Goal: Task Accomplishment & Management: Manage account settings

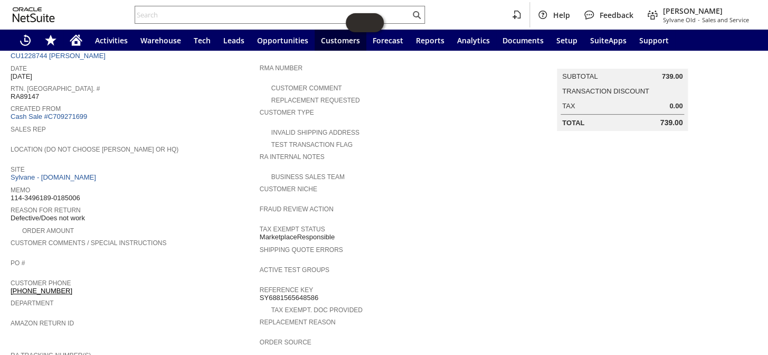
scroll to position [47, 0]
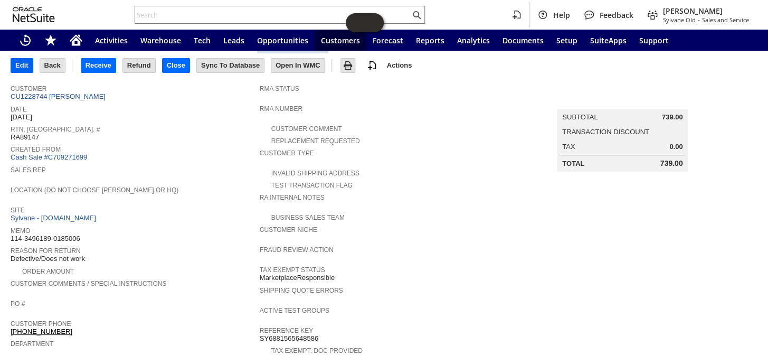
click at [24, 70] on input "Edit" at bounding box center [22, 66] width 22 height 14
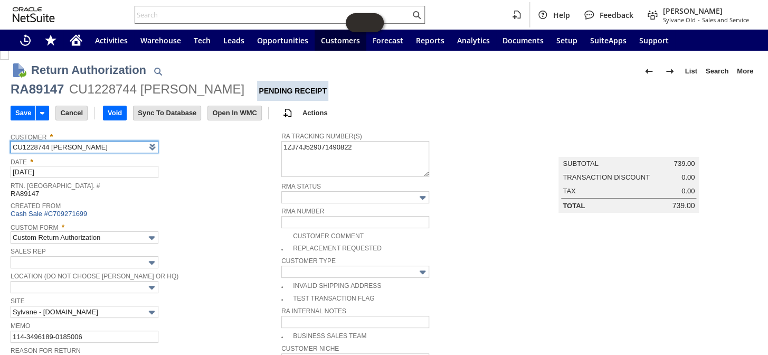
scroll to position [96, 0]
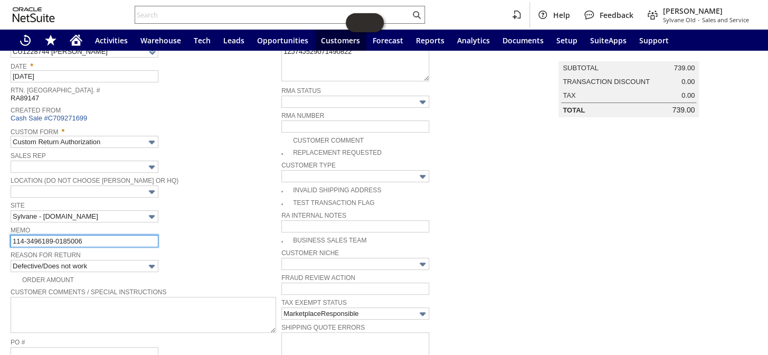
click at [107, 241] on input "114-3496189-0185006" at bounding box center [85, 241] width 148 height 12
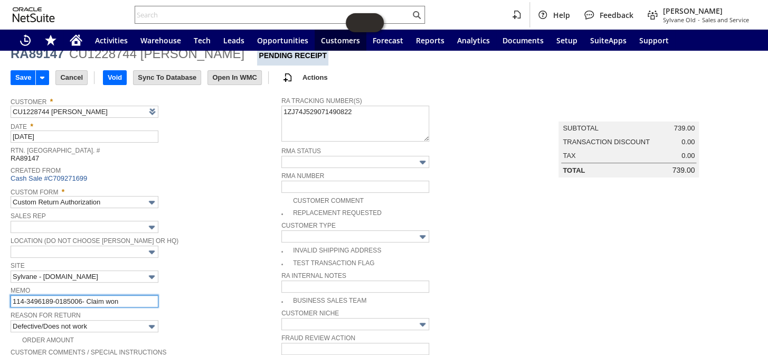
scroll to position [0, 0]
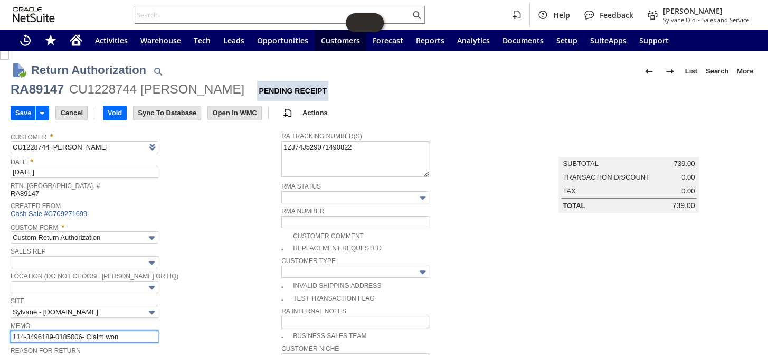
type input "114-3496189-0185006- Claim won"
click at [21, 112] on input "Save" at bounding box center [23, 113] width 24 height 14
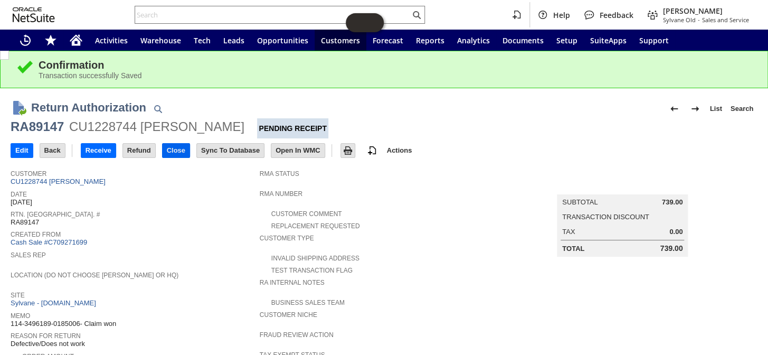
click at [182, 153] on input "Close" at bounding box center [176, 151] width 27 height 14
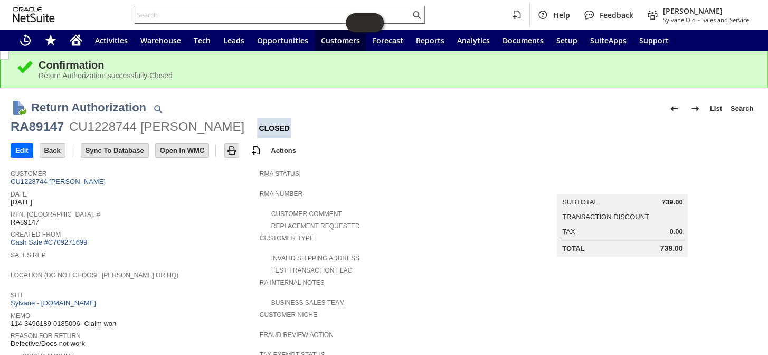
click at [184, 16] on input "text" at bounding box center [272, 14] width 275 height 13
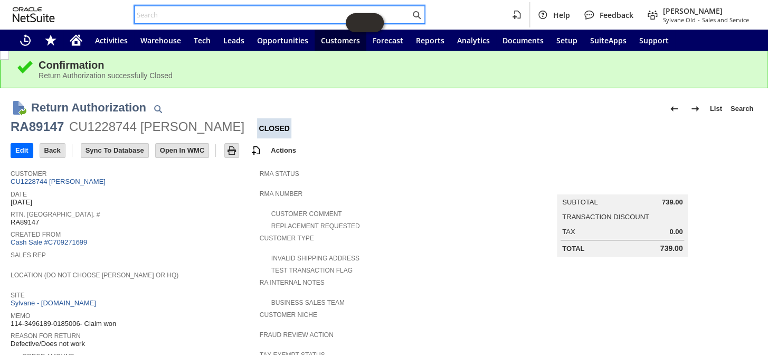
paste input "111-0796698-7815430"
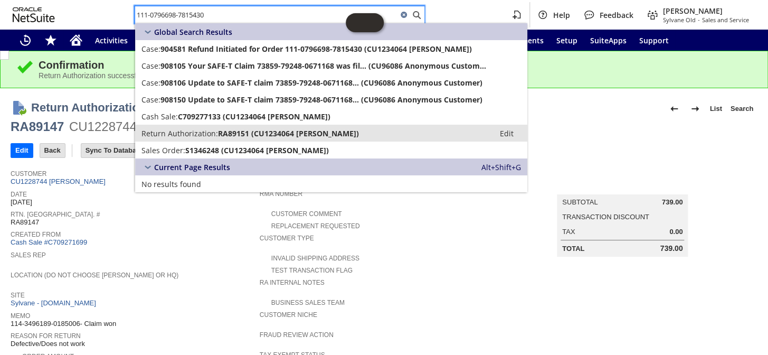
type input "111-0796698-7815430"
click at [215, 129] on span "Return Authorization:" at bounding box center [179, 133] width 77 height 10
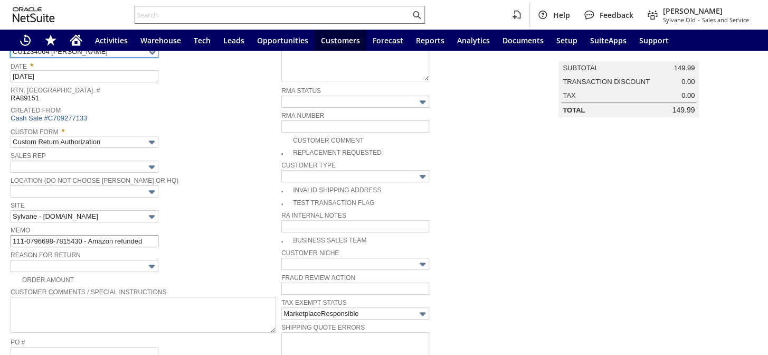
scroll to position [90, 0]
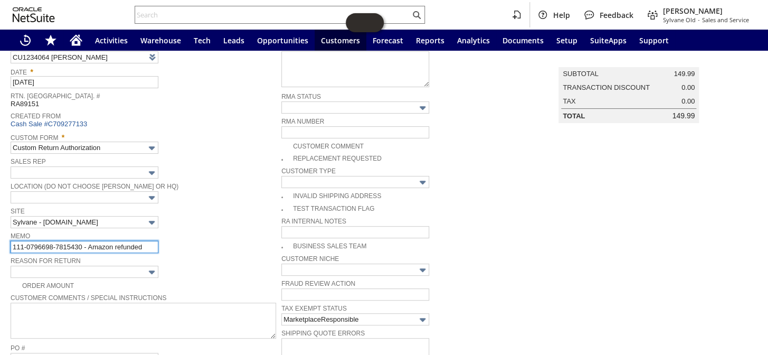
click at [148, 245] on input "111-0796698-7815430 - Amazon refunded" at bounding box center [85, 247] width 148 height 12
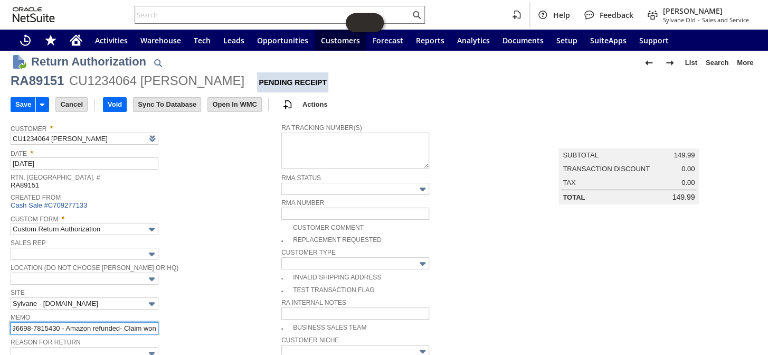
scroll to position [0, 0]
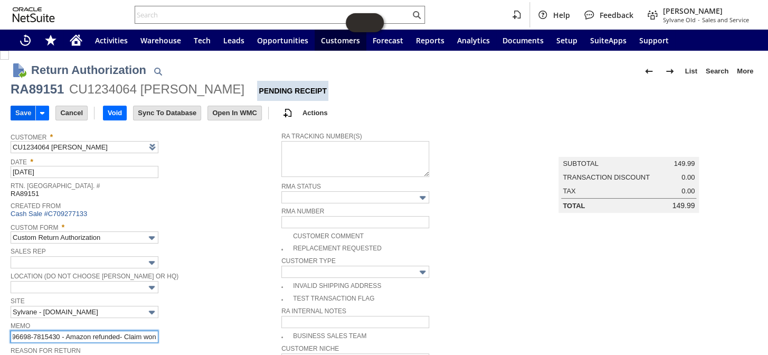
type input "111-0796698-7815430 - Amazon refunded- Claim won"
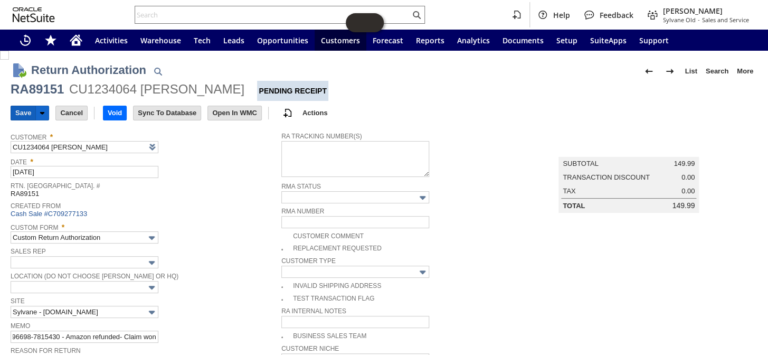
click at [17, 108] on input "Save" at bounding box center [23, 113] width 24 height 14
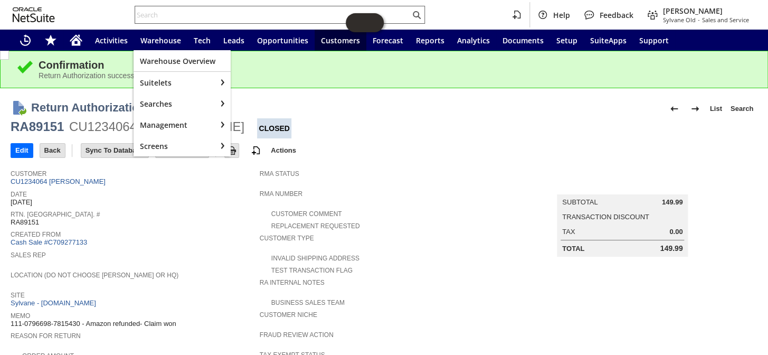
click at [162, 15] on input "text" at bounding box center [272, 14] width 275 height 13
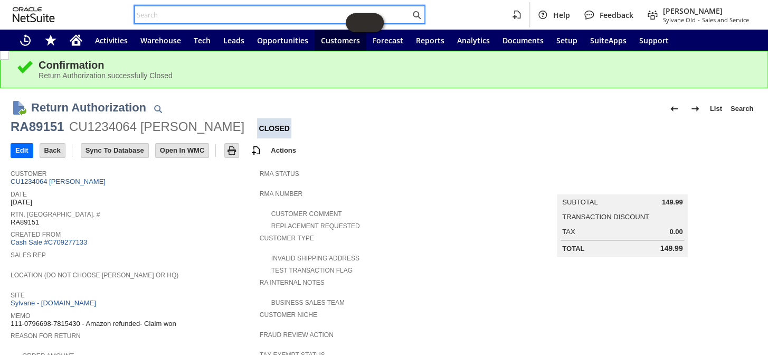
paste input "112-3070676-9093846"
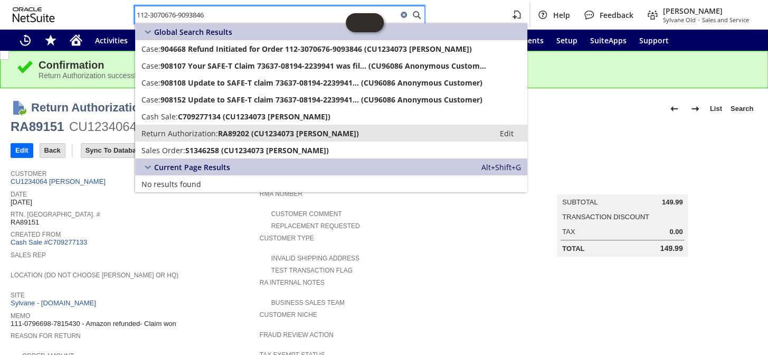
type input "112-3070676-9093846"
click at [188, 135] on span "Return Authorization:" at bounding box center [179, 133] width 77 height 10
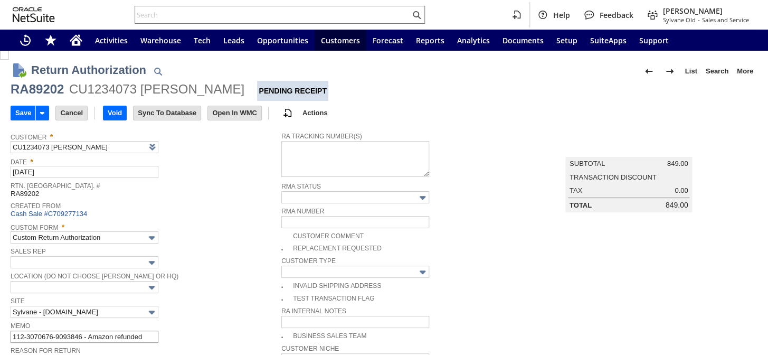
type input "Add"
type input "Copy Previous"
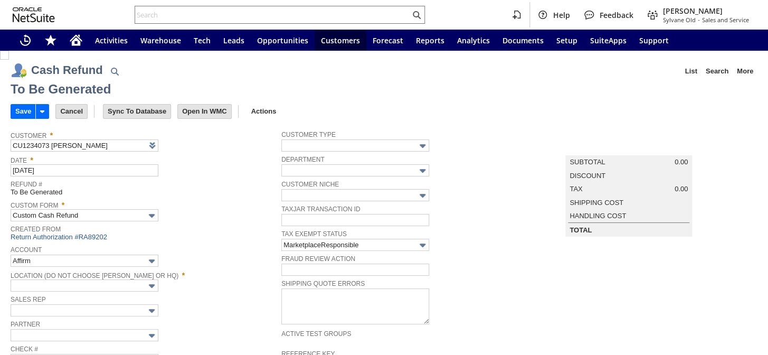
type input "Amazon Undeposited Funds"
type input "Headquarters : Head...s : Pending Testing"
type input "Add"
type input "Copy Previous"
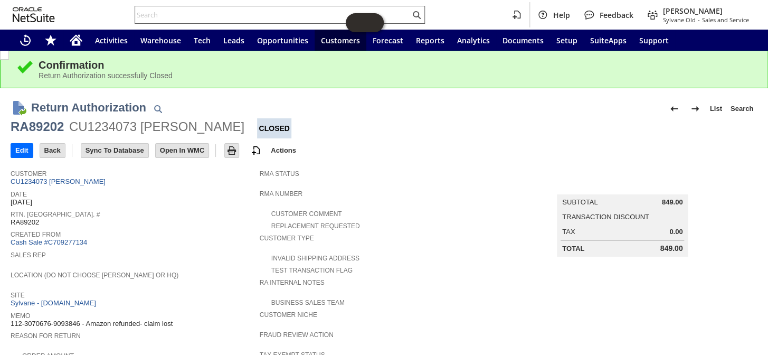
click at [188, 13] on input "text" at bounding box center [272, 14] width 275 height 13
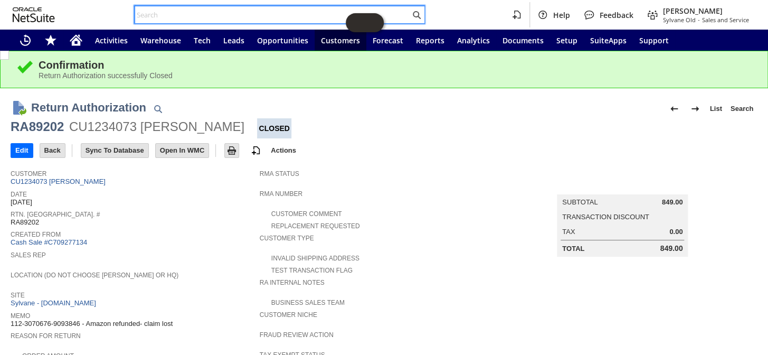
click at [220, 14] on input "text" at bounding box center [272, 14] width 275 height 13
paste input "113-9796747-7455437"
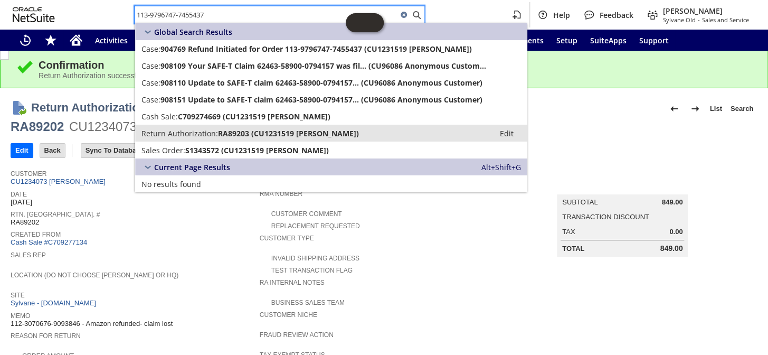
type input "113-9796747-7455437"
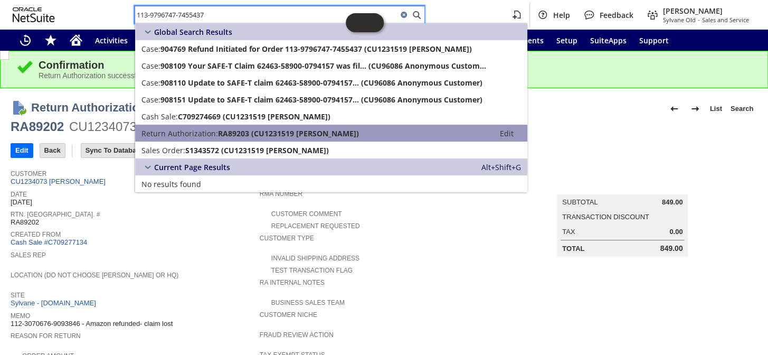
click at [251, 132] on span "RA89203 (CU1231519 Leslie Customer)" at bounding box center [288, 133] width 141 height 10
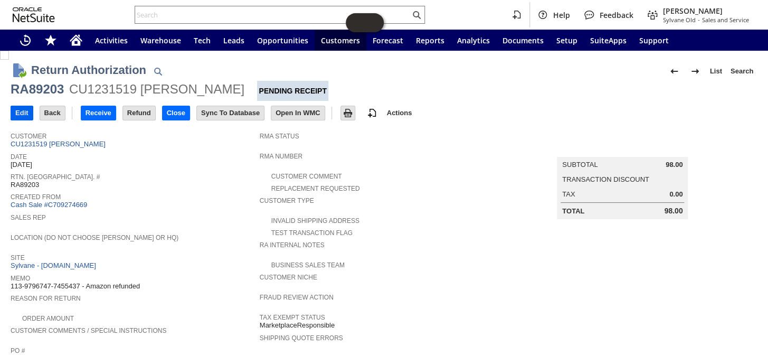
click at [27, 110] on input "Edit" at bounding box center [22, 113] width 22 height 14
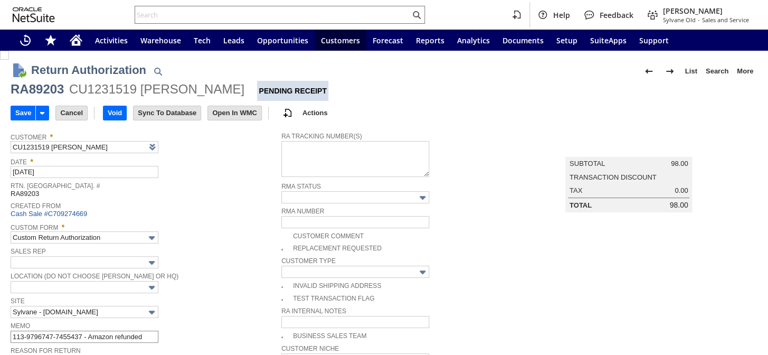
type input "Add"
type input "Copy Previous"
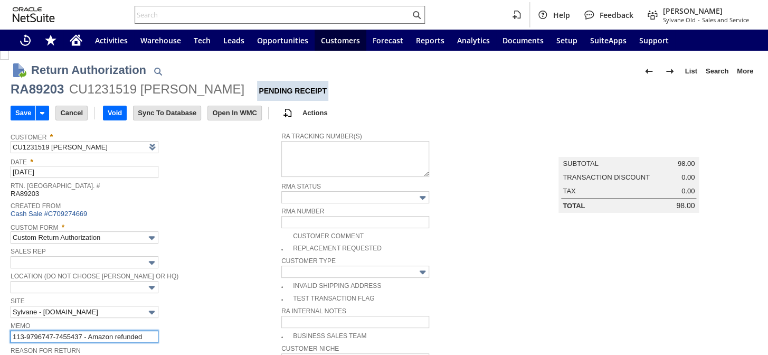
click at [146, 334] on input "113-9796747-7455437 - Amazon refunded" at bounding box center [85, 336] width 148 height 12
type input "113-9796747-7455437 - Amazon refunded- Claim lost"
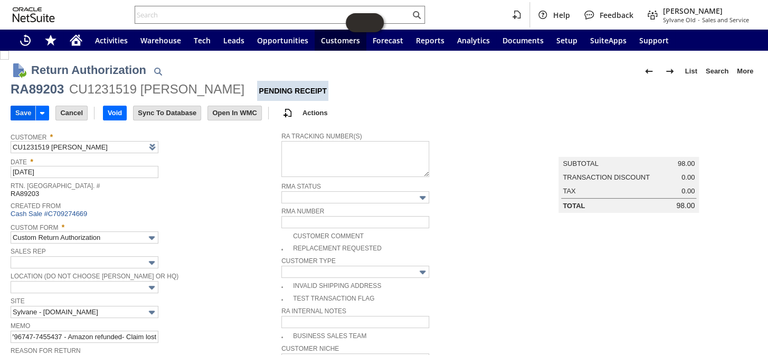
click at [17, 116] on input "Save" at bounding box center [23, 113] width 24 height 14
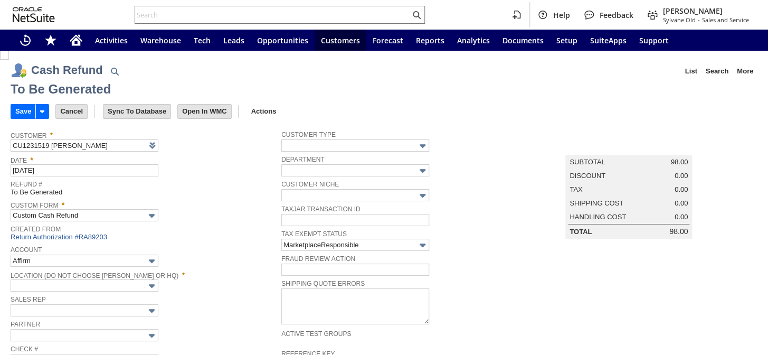
type input "Amazon Undeposited Funds"
type input "Headquarters : Head...s : Pending Testing"
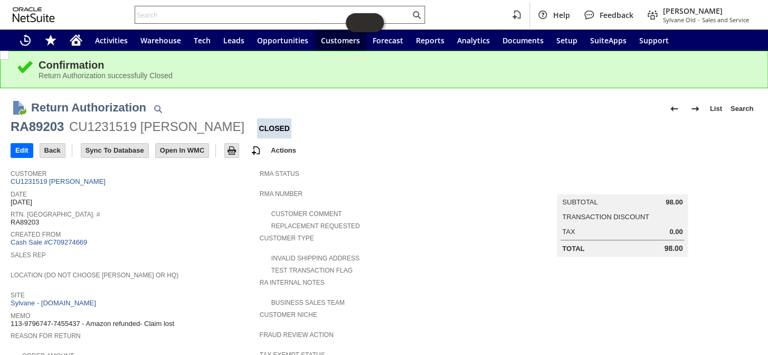
click at [175, 12] on input "text" at bounding box center [272, 14] width 275 height 13
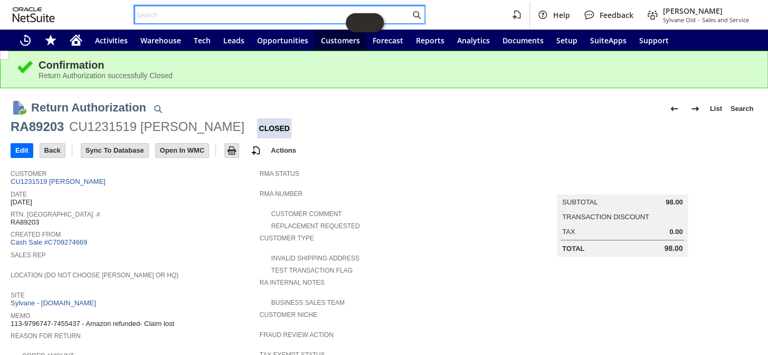
paste input "111-3356465-7317802"
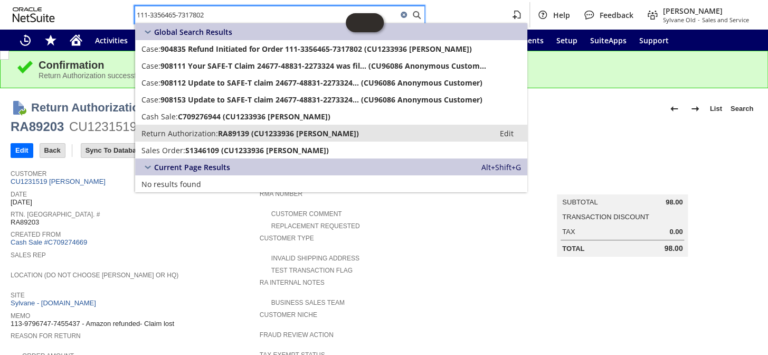
type input "111-3356465-7317802"
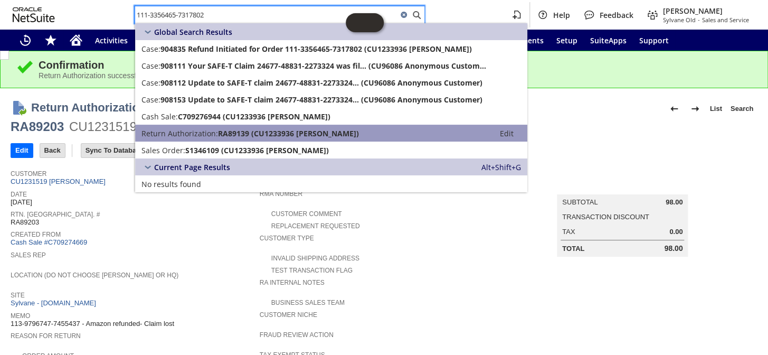
click at [197, 134] on span "Return Authorization:" at bounding box center [179, 133] width 77 height 10
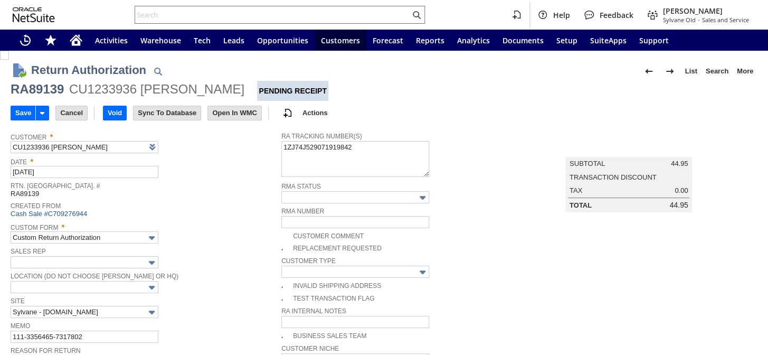
type input "Add"
type input "Copy Previous"
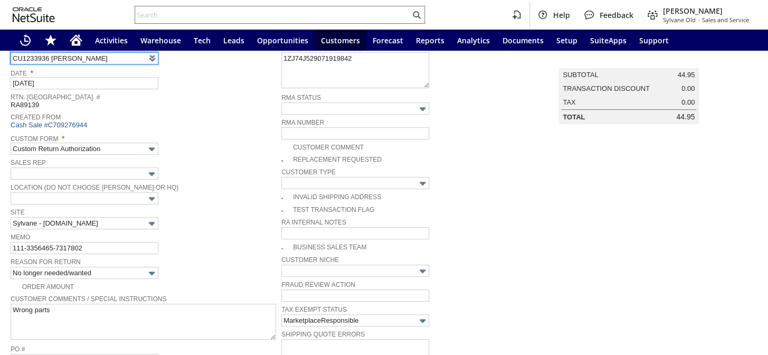
scroll to position [96, 0]
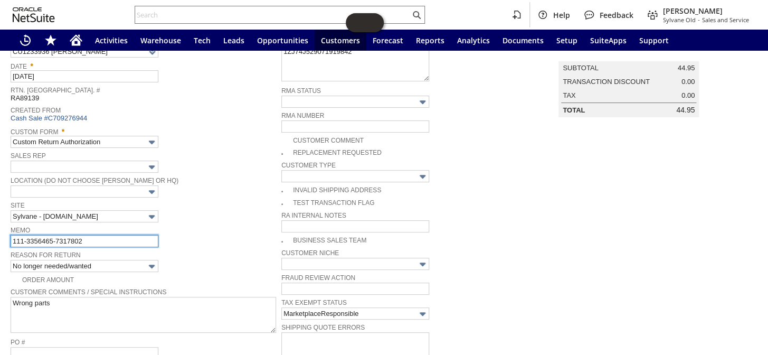
click at [112, 236] on input "111-3356465-7317802" at bounding box center [85, 241] width 148 height 12
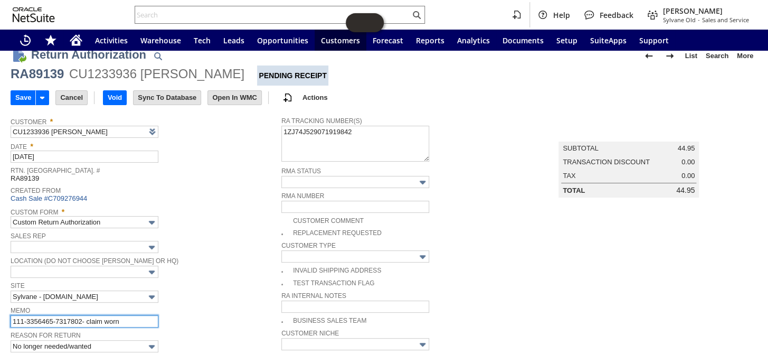
scroll to position [0, 0]
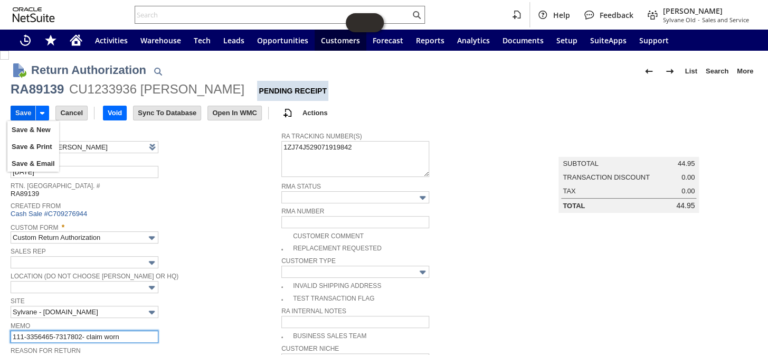
type input "111-3356465-7317802- claim worn"
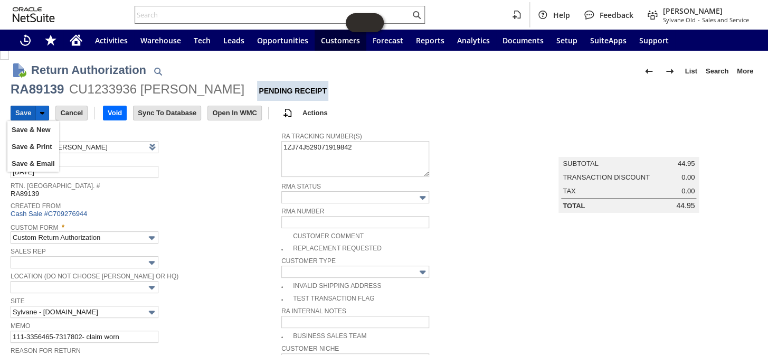
click at [26, 108] on input "Save" at bounding box center [23, 113] width 24 height 14
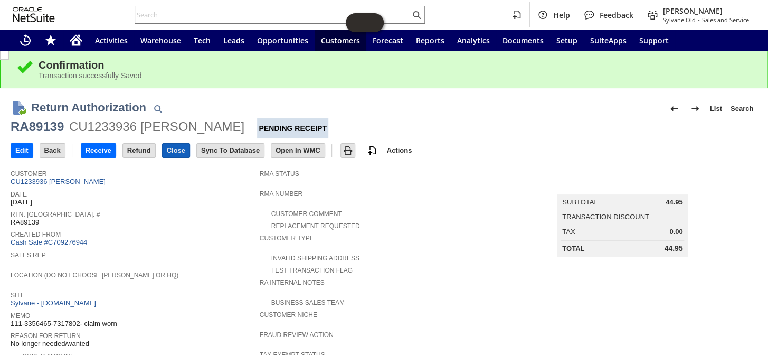
click at [178, 150] on input "Close" at bounding box center [176, 151] width 27 height 14
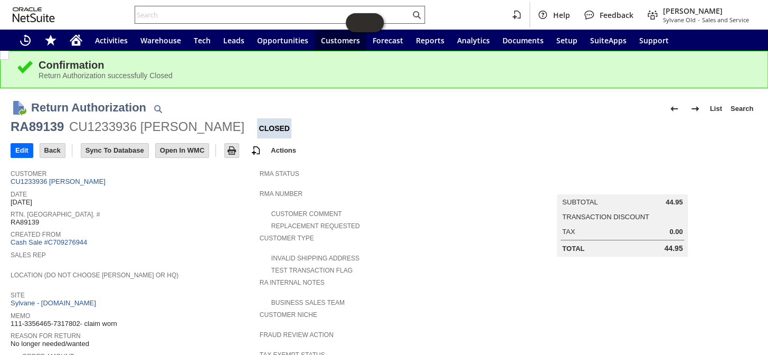
click at [190, 16] on input "text" at bounding box center [272, 14] width 275 height 13
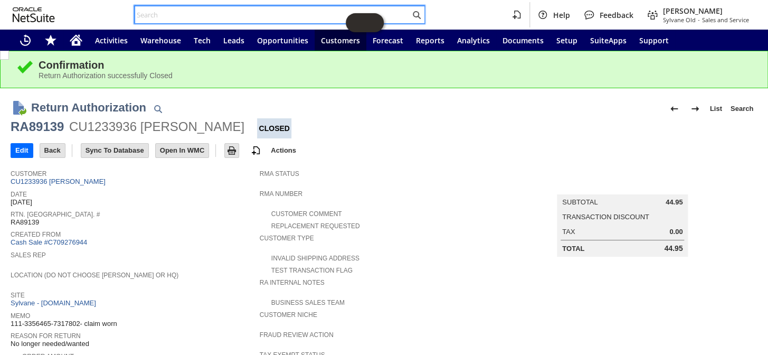
paste input "111-4401911-2546607"
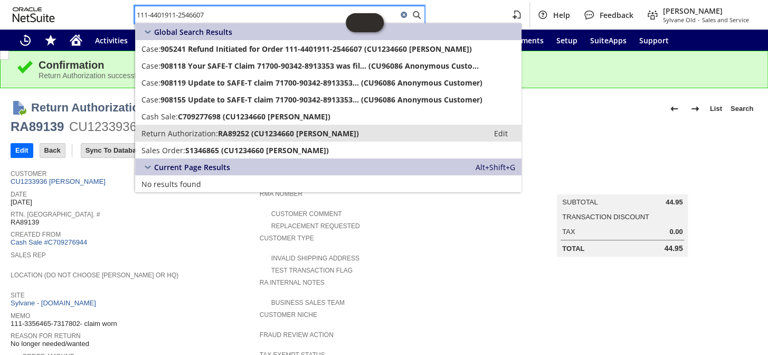
type input "111-4401911-2546607"
click at [189, 136] on span "Return Authorization:" at bounding box center [179, 133] width 77 height 10
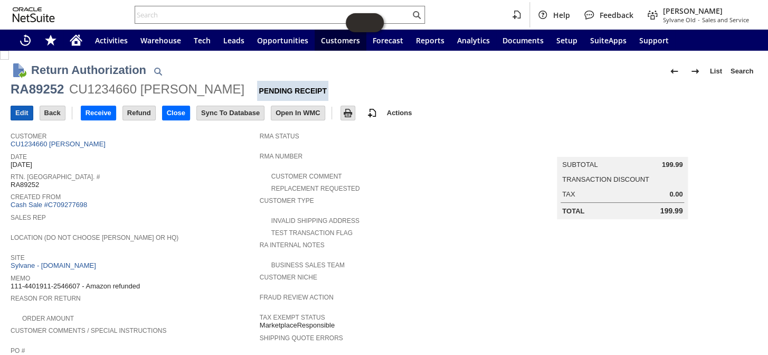
click at [23, 116] on input "Edit" at bounding box center [22, 113] width 22 height 14
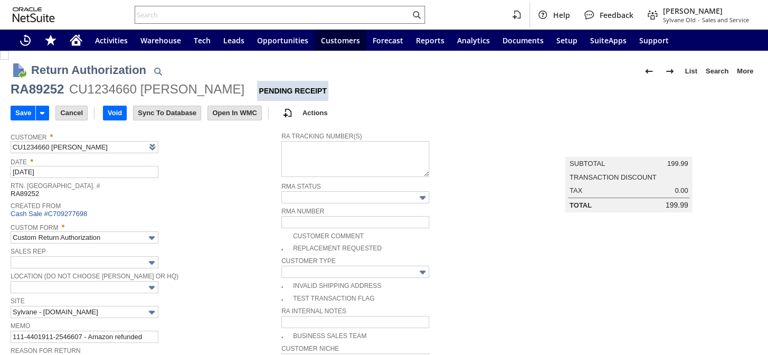
scroll to position [96, 0]
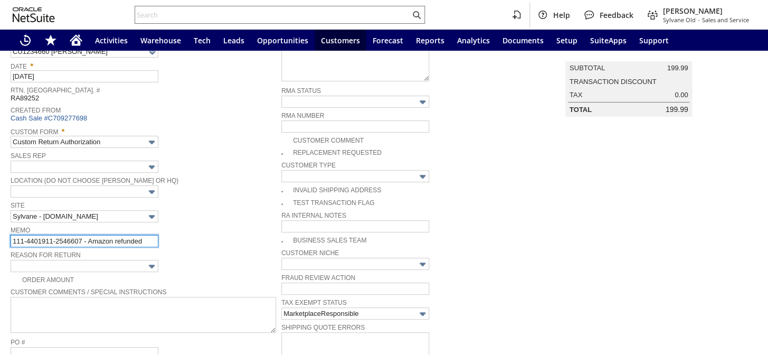
click at [149, 235] on input "111-4401911-2546607 - Amazon refunded" at bounding box center [85, 241] width 148 height 12
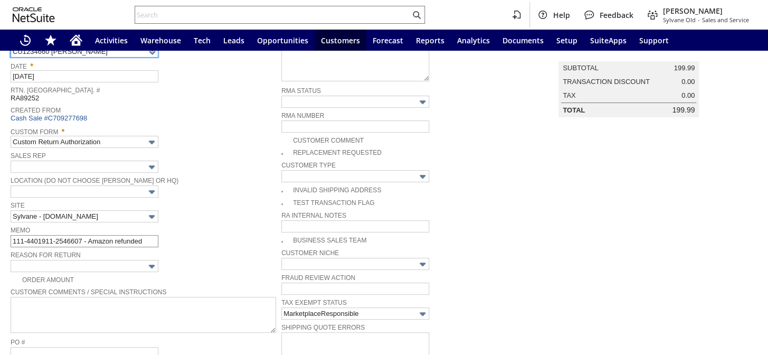
scroll to position [90, 0]
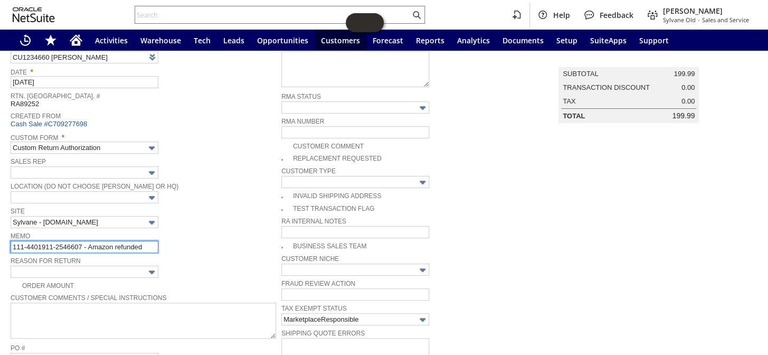
click at [154, 244] on input "111-4401911-2546607 - Amazon refunded" at bounding box center [85, 247] width 148 height 12
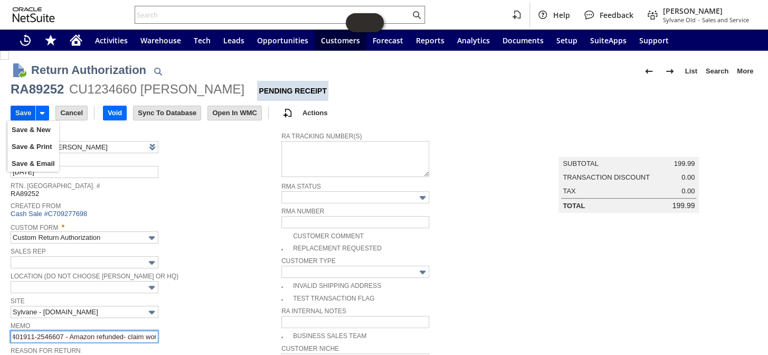
type input "111-4401911-2546607 - Amazon refunded- claim won"
click at [30, 111] on input "Save" at bounding box center [23, 113] width 24 height 14
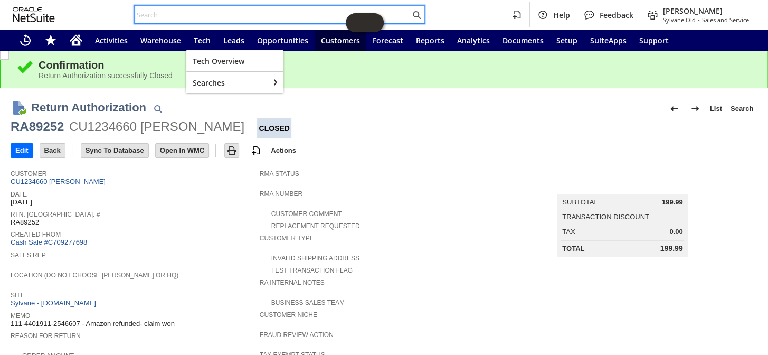
click at [186, 13] on input "text" at bounding box center [272, 14] width 275 height 13
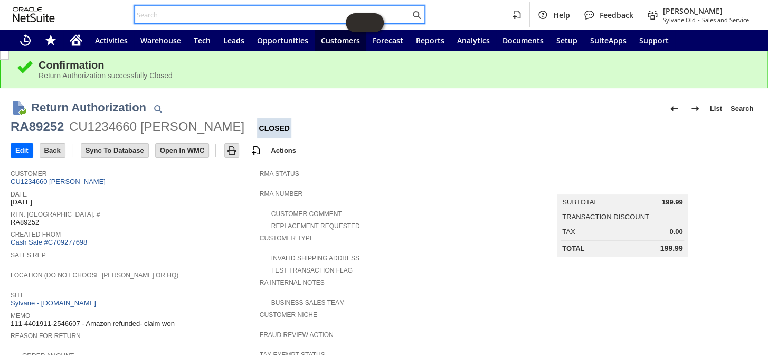
paste input "112-4391625-6605828"
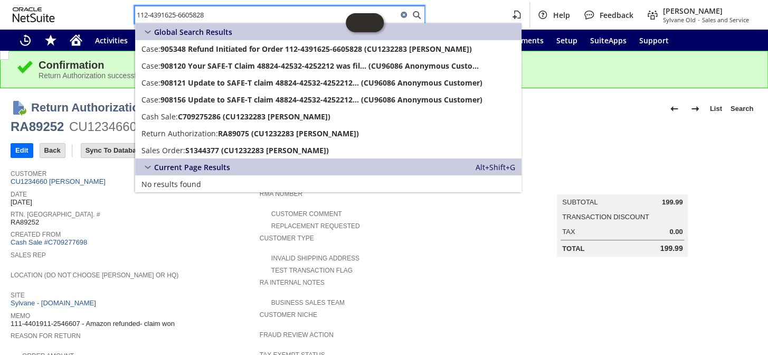
type input "112-4391625-6605828"
click at [201, 129] on span "Return Authorization:" at bounding box center [179, 133] width 77 height 10
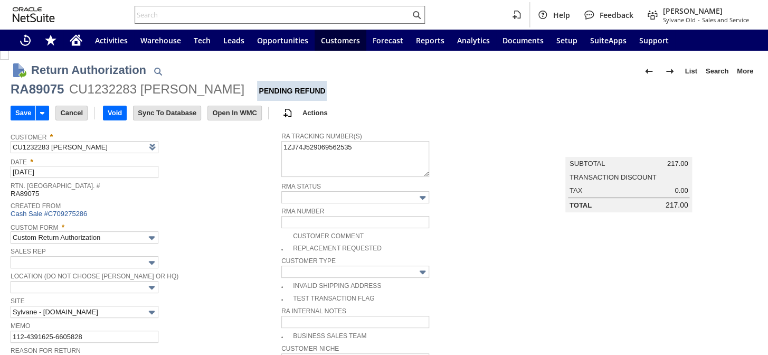
type input "Add"
type input "Copy Previous"
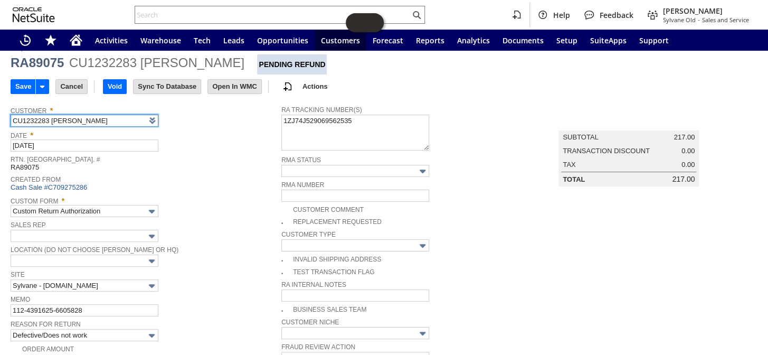
scroll to position [47, 0]
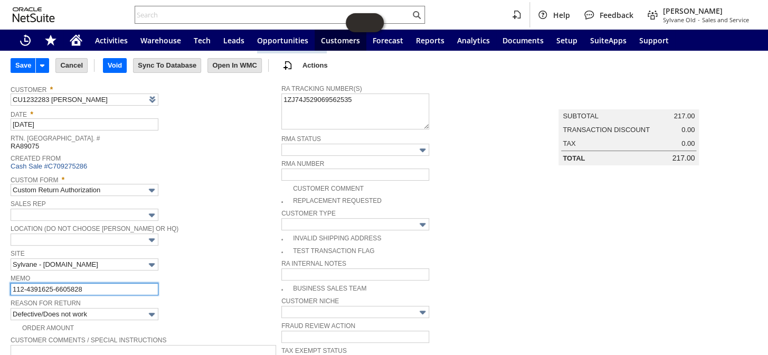
click at [115, 283] on input "112-4391625-6605828" at bounding box center [85, 289] width 148 height 12
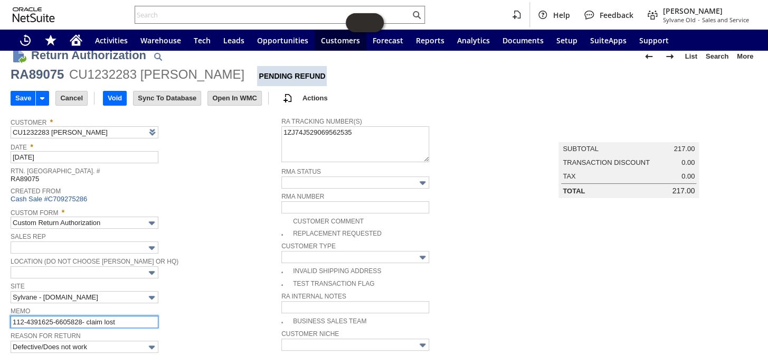
scroll to position [0, 0]
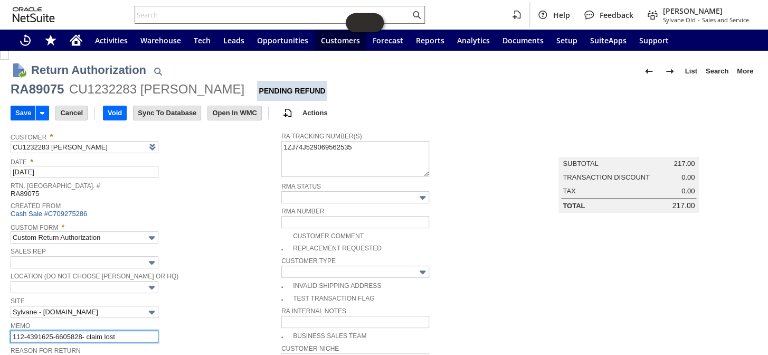
type input "112-4391625-6605828- claim lost"
click at [21, 110] on input "Save" at bounding box center [23, 113] width 24 height 14
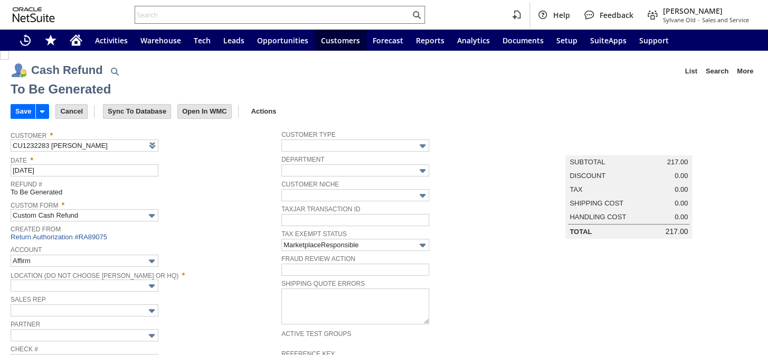
type input "Amazon Undeposited Funds"
type input "Headquarters : Head...s : Pending Testing"
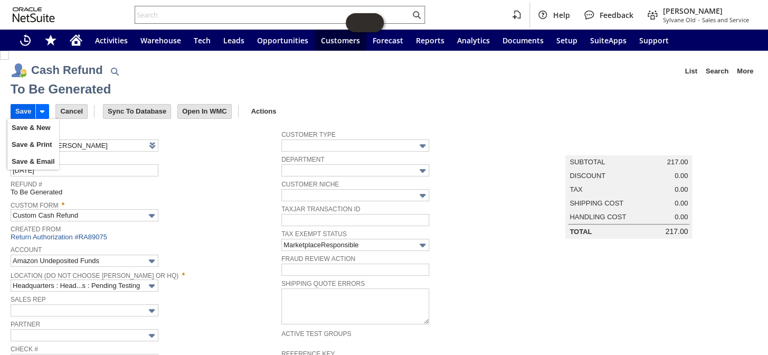
click at [23, 107] on input "Save" at bounding box center [23, 111] width 24 height 14
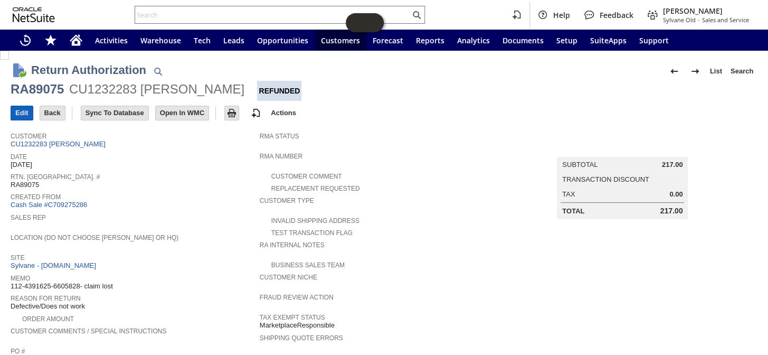
click at [17, 113] on input "Edit" at bounding box center [22, 113] width 22 height 14
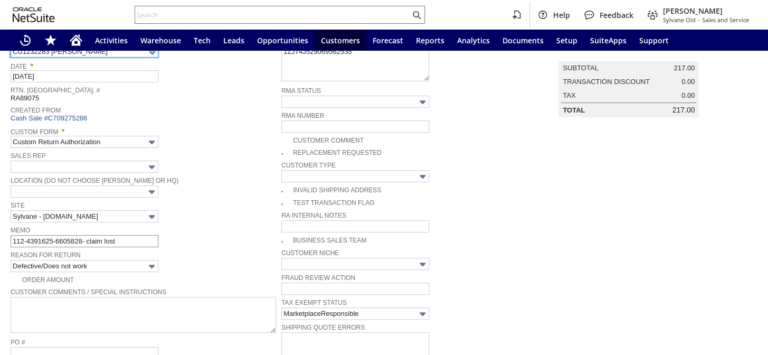
scroll to position [90, 0]
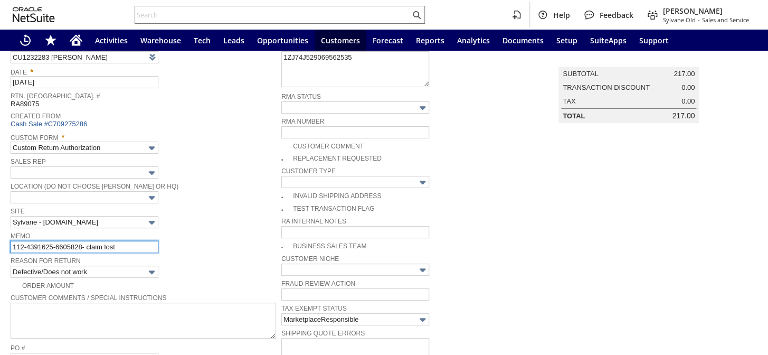
click at [129, 242] on input "112-4391625-6605828- claim lost" at bounding box center [85, 247] width 148 height 12
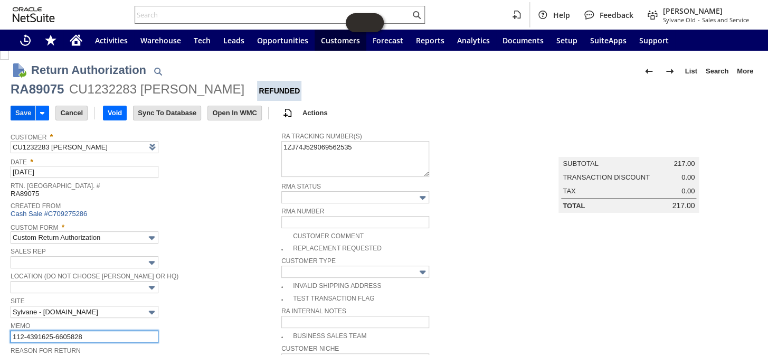
type input "112-4391625-6605828"
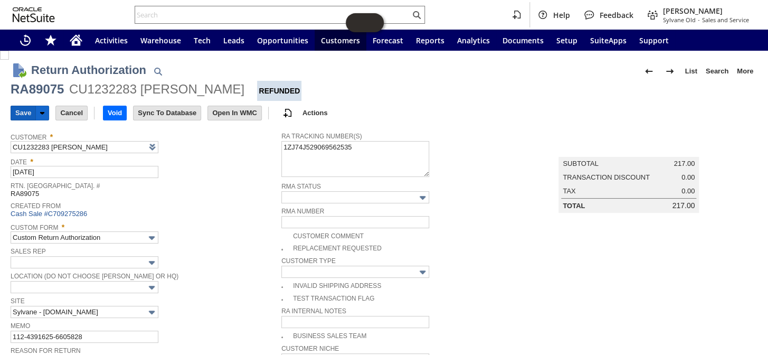
click at [20, 111] on input "Save" at bounding box center [23, 113] width 24 height 14
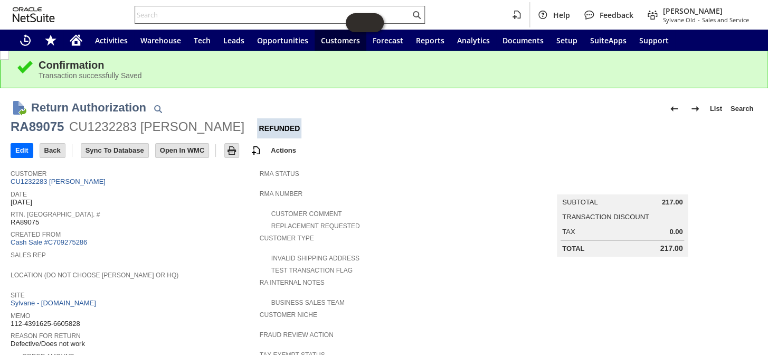
click at [188, 15] on input "text" at bounding box center [272, 14] width 275 height 13
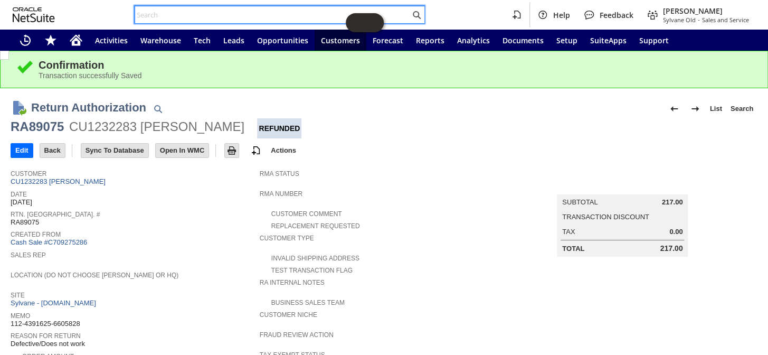
paste input "112-6727163-9008229"
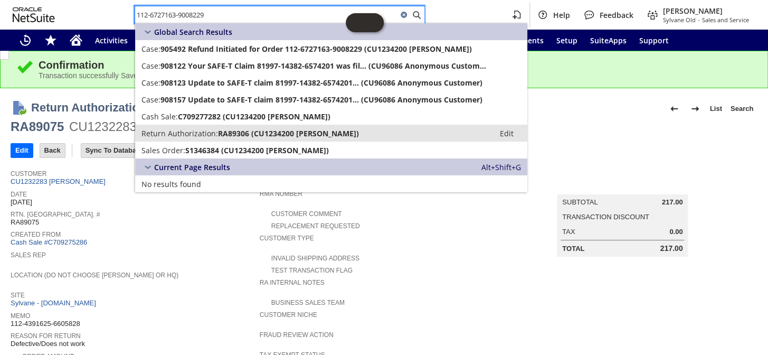
type input "112-6727163-9008229"
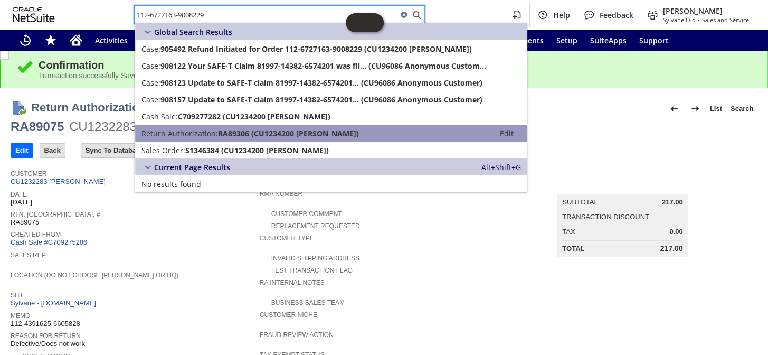
click at [197, 131] on span "Return Authorization:" at bounding box center [179, 133] width 77 height 10
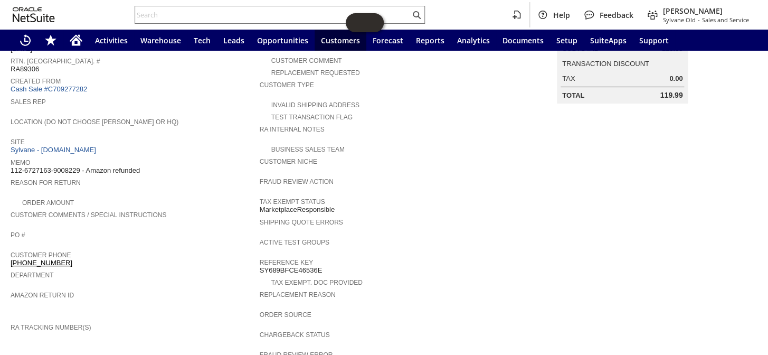
scroll to position [101, 0]
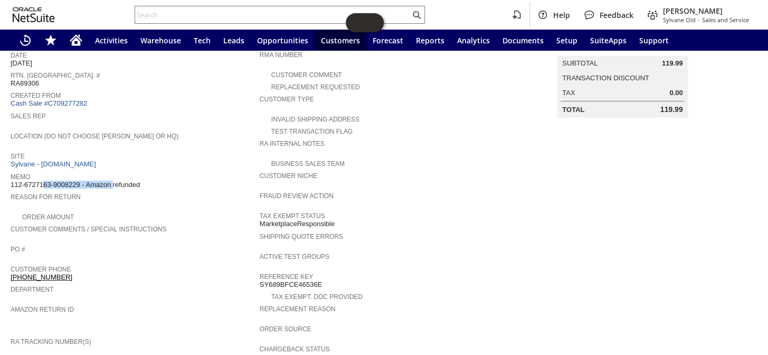
drag, startPoint x: 81, startPoint y: 175, endPoint x: 11, endPoint y: 176, distance: 70.2
click at [11, 180] on span "112-6727163-9008229 - Amazon refunded" at bounding box center [75, 184] width 129 height 8
copy span "112-6727163-9008229"
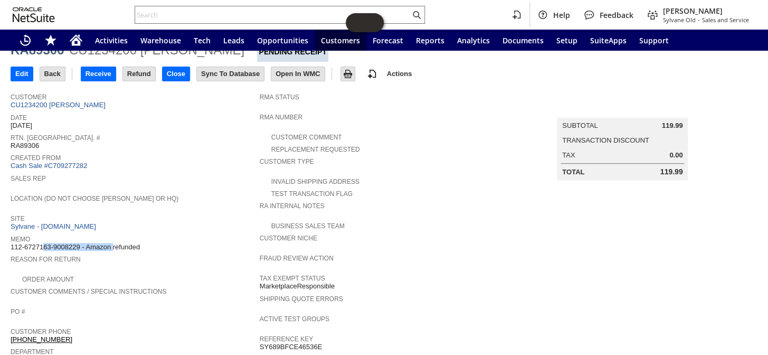
scroll to position [0, 0]
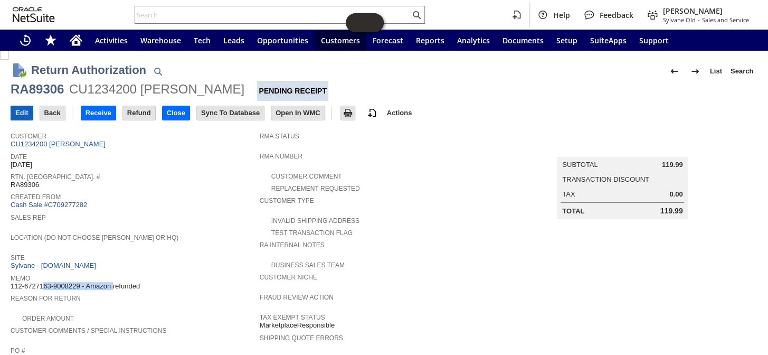
click at [15, 106] on input "Edit" at bounding box center [22, 113] width 22 height 14
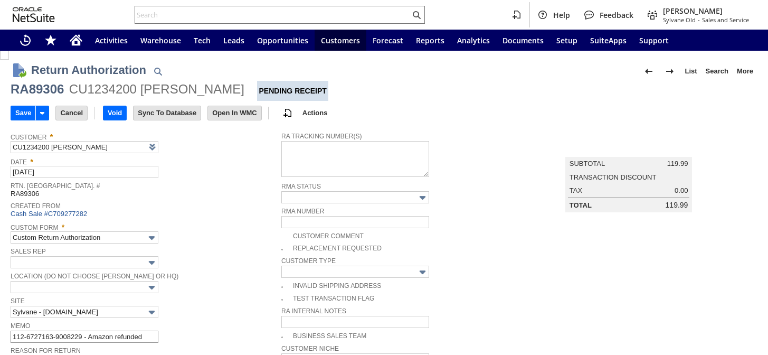
type input "Add"
type input "Copy Previous"
click at [152, 330] on input "112-6727163-9008229 - Amazon refunded" at bounding box center [85, 336] width 148 height 12
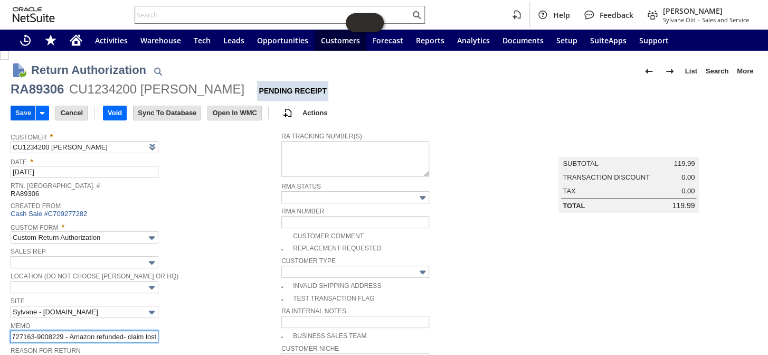
type input "112-6727163-9008229 - Amazon refunded- claim lost"
click at [22, 108] on input "Save" at bounding box center [23, 113] width 24 height 14
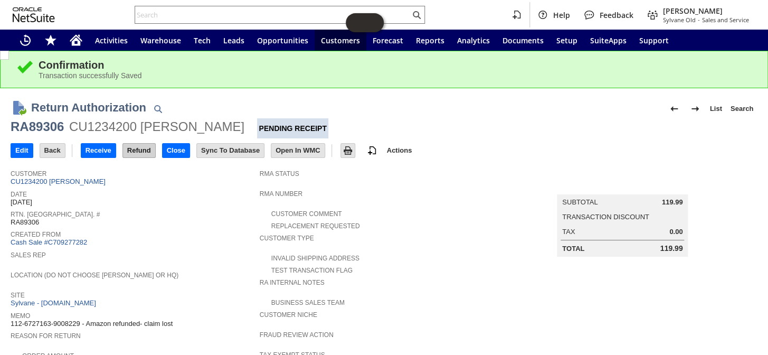
click at [142, 148] on input "Refund" at bounding box center [139, 151] width 32 height 14
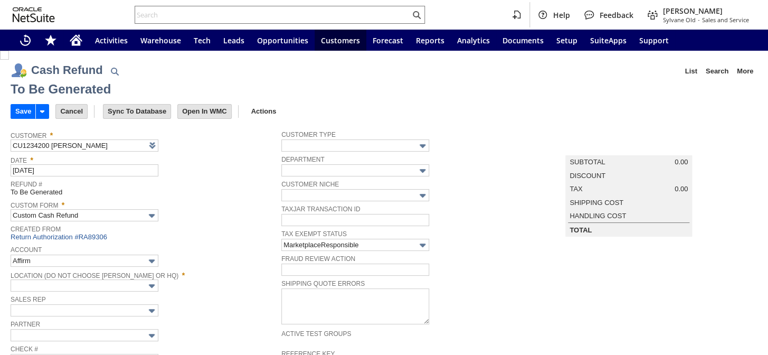
type input "Amazon Undeposited Funds"
type input "Headquarters : Head...s : Pending Testing"
type input "Add"
type input "Copy Previous"
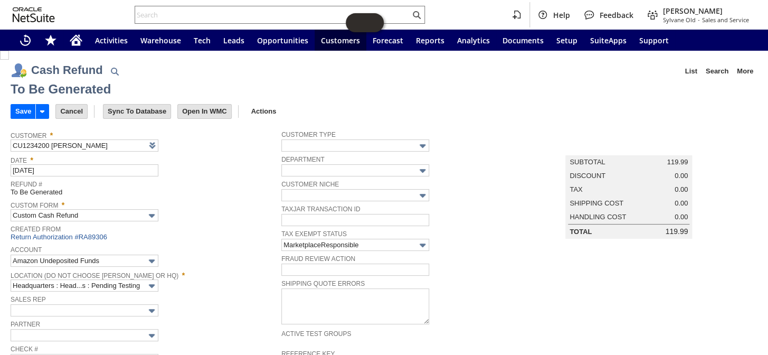
click at [15, 102] on td "Save" at bounding box center [33, 111] width 45 height 20
click at [17, 105] on input "Save" at bounding box center [23, 111] width 24 height 14
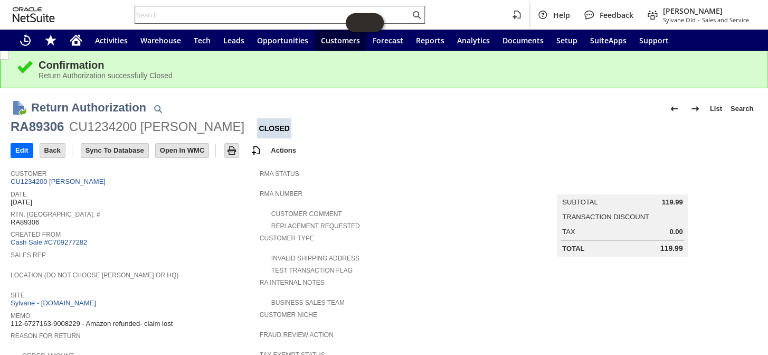
click at [175, 21] on input "text" at bounding box center [272, 14] width 275 height 13
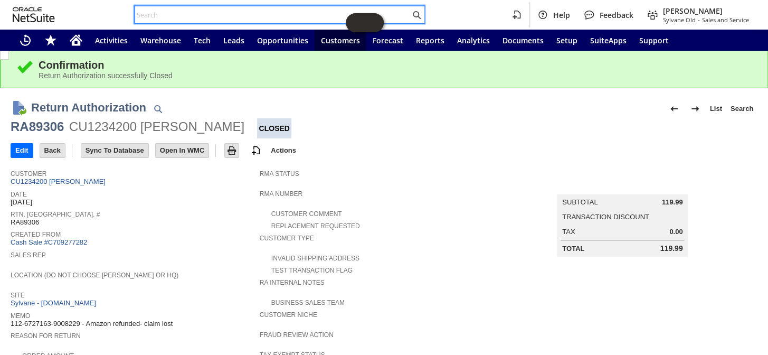
paste input "114-6888491-3557828"
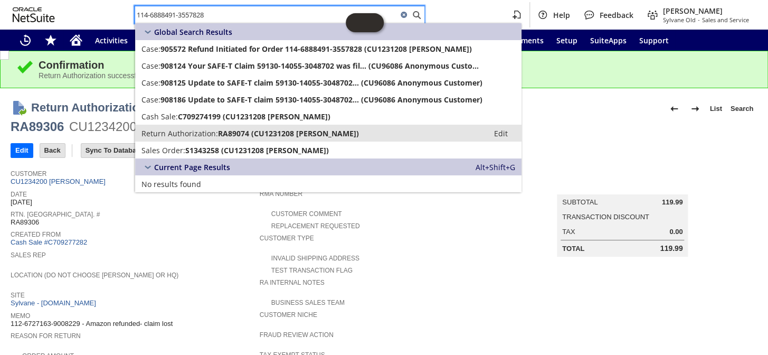
type input "114-6888491-3557828"
click at [215, 133] on span "Return Authorization:" at bounding box center [179, 133] width 77 height 10
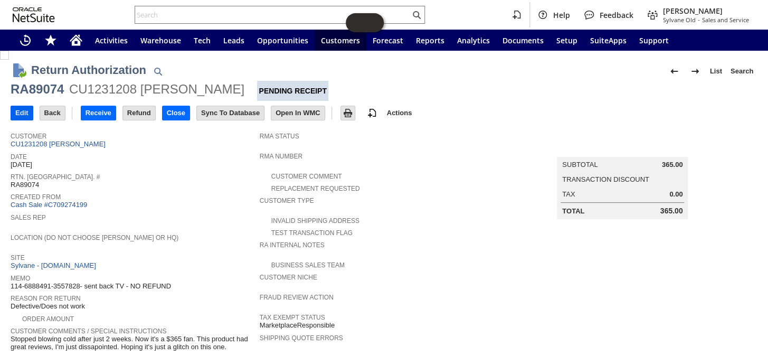
click at [23, 114] on input "Edit" at bounding box center [22, 113] width 22 height 14
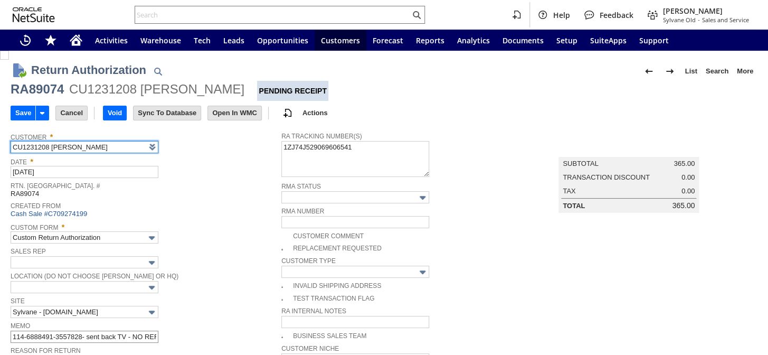
scroll to position [90, 0]
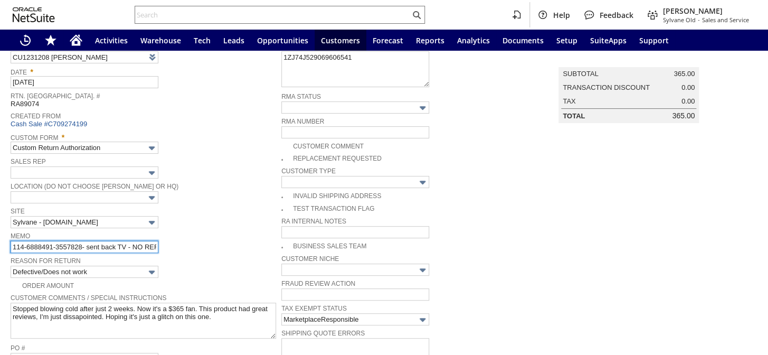
click at [14, 241] on input "114-6888491-3557828- sent back TV - NO REFUND" at bounding box center [85, 247] width 148 height 12
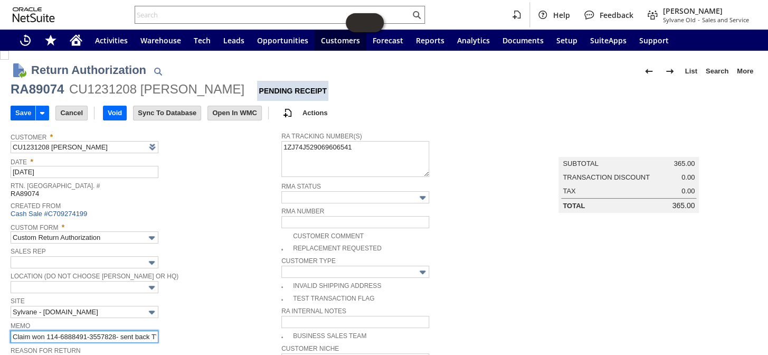
type input "Claim won 114-6888491-3557828- sent back TV - NO REFUND"
click at [21, 116] on input "Save" at bounding box center [23, 113] width 24 height 14
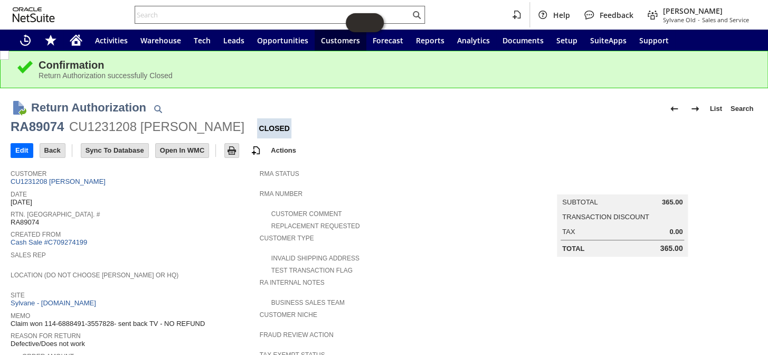
click at [166, 14] on input "text" at bounding box center [272, 14] width 275 height 13
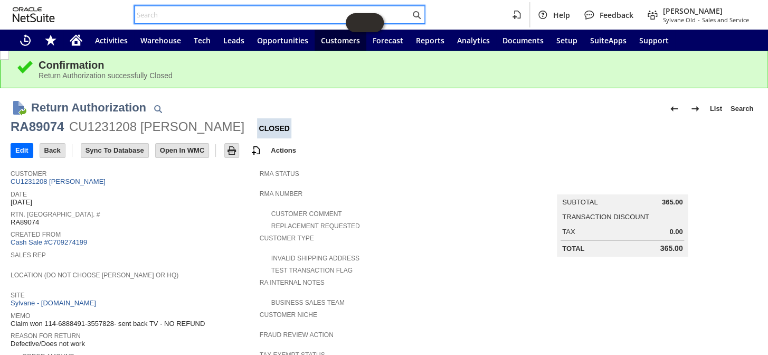
paste input "112-7846031-1375422"
type input "112-7846031-1375422"
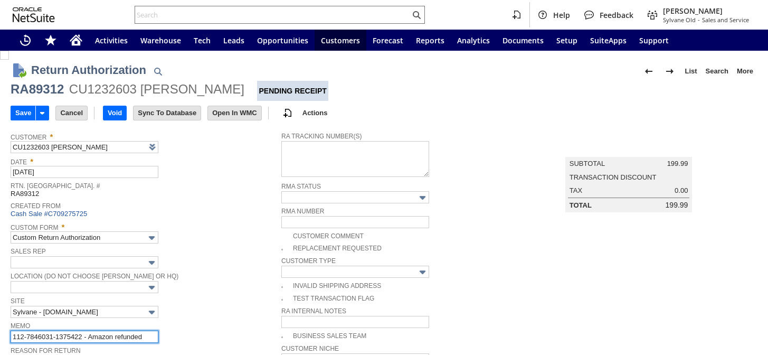
click at [146, 333] on input "112-7846031-1375422 - Amazon refunded" at bounding box center [85, 336] width 148 height 12
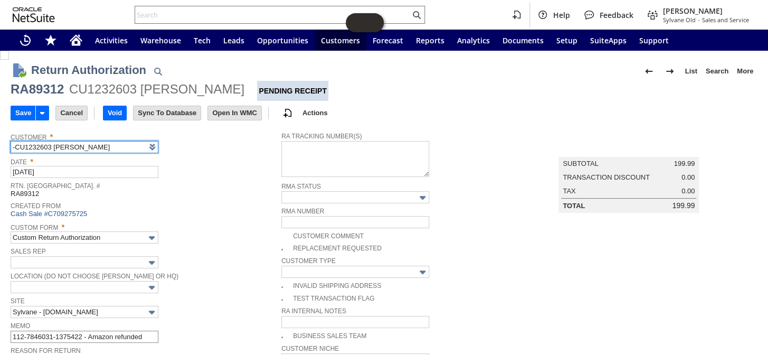
type input "CU1232603 Kelly Peterson"
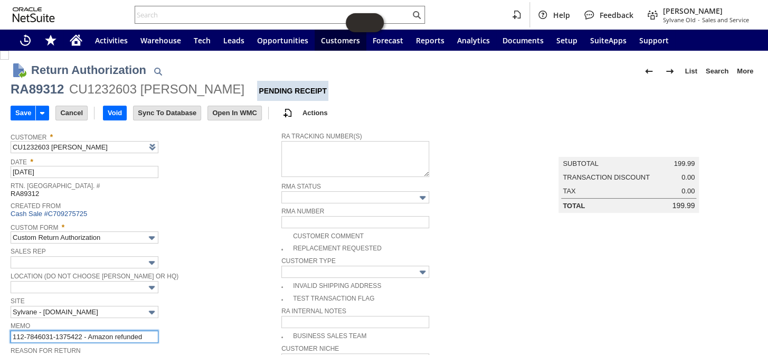
click at [147, 332] on input "112-7846031-1375422 - Amazon refunded" at bounding box center [85, 336] width 148 height 12
type input "112-7846031-1375422 - Amazon refunded- claim lost"
click at [20, 110] on input "Save" at bounding box center [23, 113] width 24 height 14
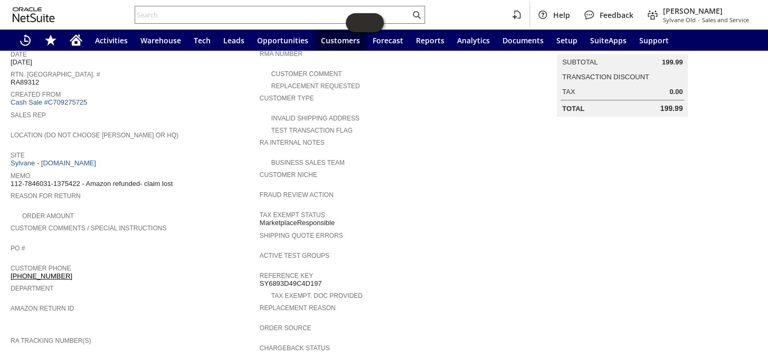
scroll to position [144, 0]
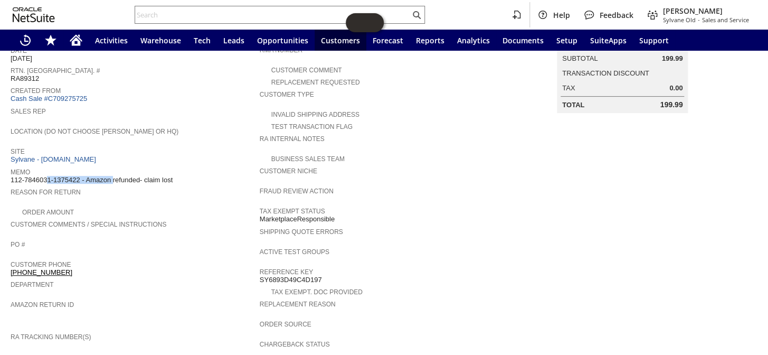
drag, startPoint x: 81, startPoint y: 170, endPoint x: 13, endPoint y: 172, distance: 68.6
click at [13, 176] on span "112-7846031-1375422 - Amazon refunded- claim lost" at bounding box center [92, 180] width 162 height 8
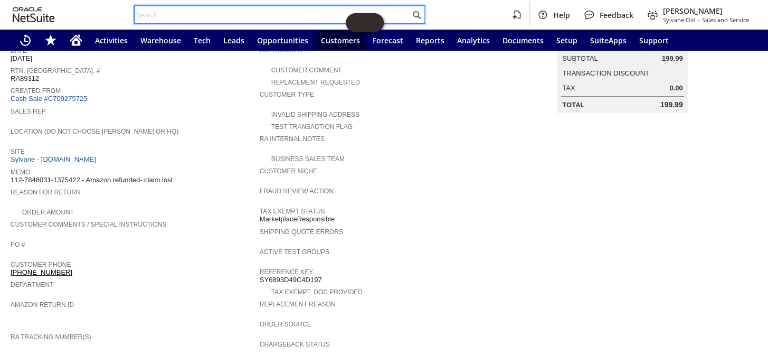
click at [190, 10] on input "text" at bounding box center [272, 14] width 275 height 13
paste input "114-5015072-8033034"
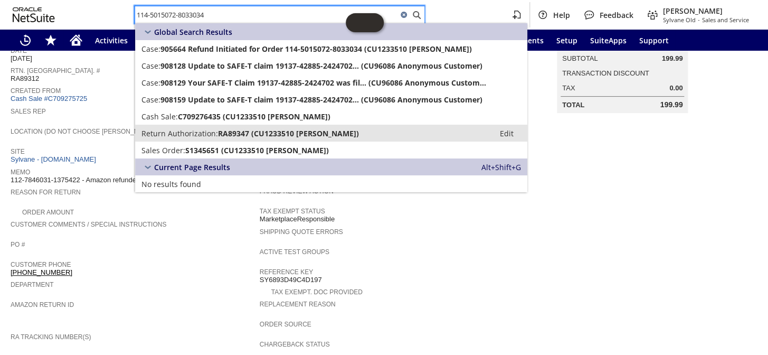
type input "114-5015072-8033034"
click at [203, 131] on span "Return Authorization:" at bounding box center [179, 133] width 77 height 10
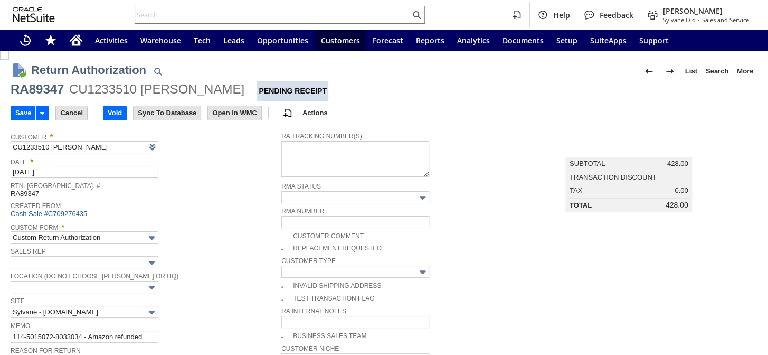
scroll to position [144, 0]
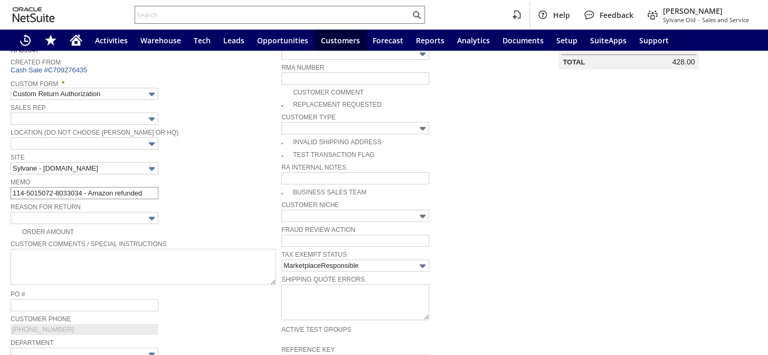
click at [147, 46] on span "Rtn. Auth. #" at bounding box center [143, 40] width 265 height 11
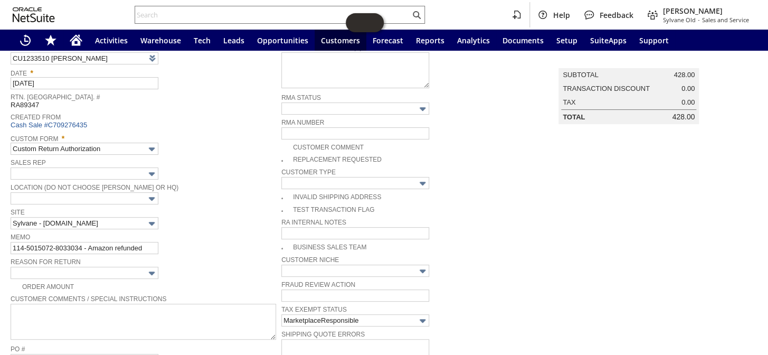
scroll to position [96, 0]
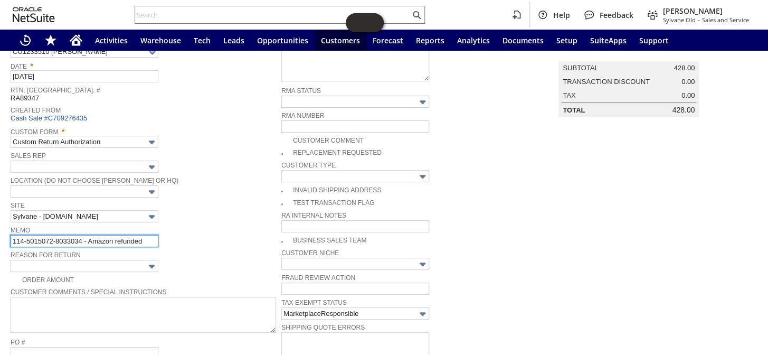
click at [148, 235] on input "114-5015072-8033034 - Amazon refunded" at bounding box center [85, 241] width 148 height 12
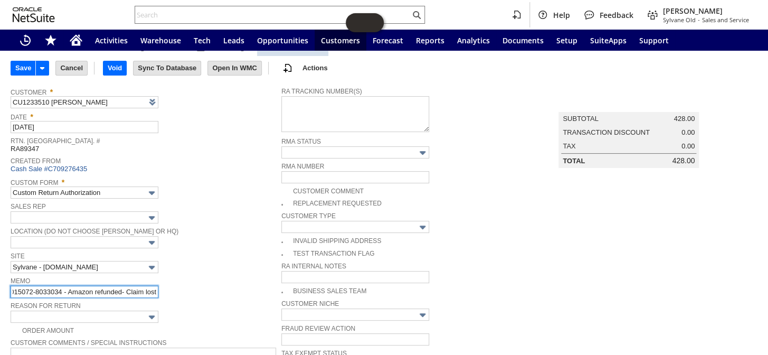
scroll to position [0, 0]
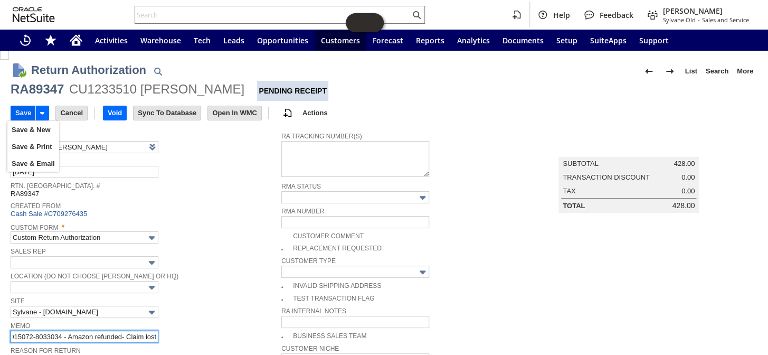
type input "114-5015072-8033034 - Amazon refunded- Claim lost"
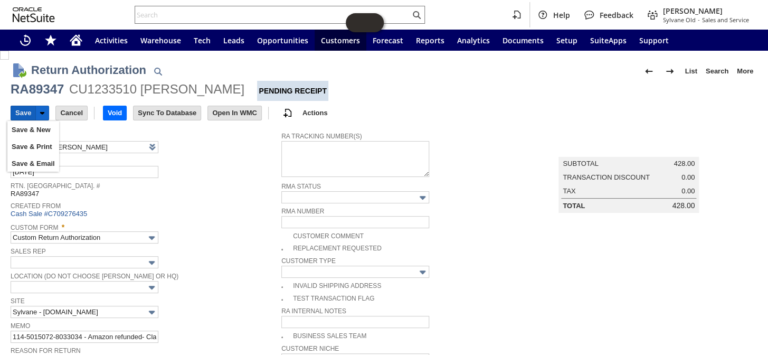
click at [19, 112] on input "Save" at bounding box center [23, 113] width 24 height 14
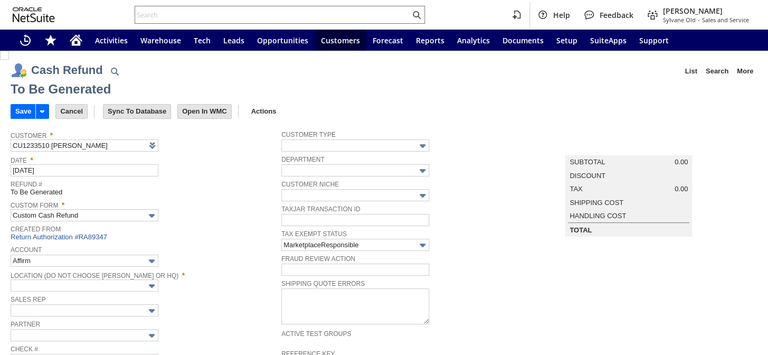
type input "Amazon Undeposited Funds"
type input "Headquarters : Head...s : Pending Testing"
type input "Add"
type input "Copy Previous"
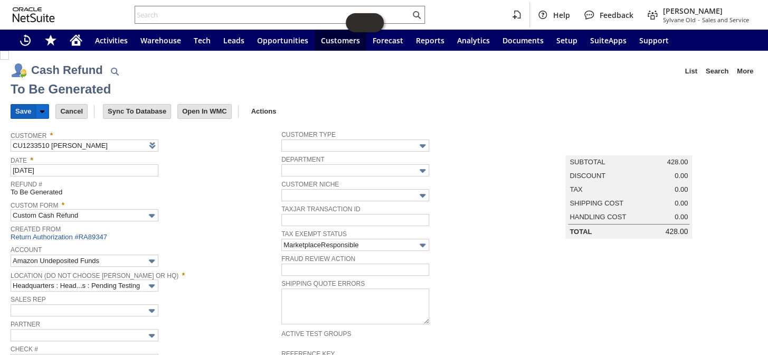
click at [21, 110] on input "Save" at bounding box center [23, 111] width 24 height 14
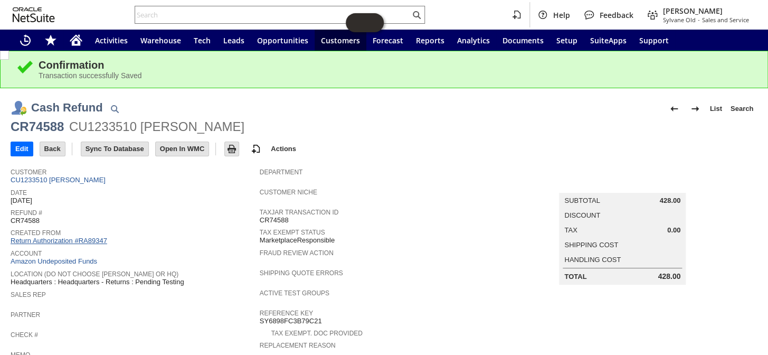
click at [85, 236] on link "Return Authorization #RA89347" at bounding box center [59, 240] width 97 height 8
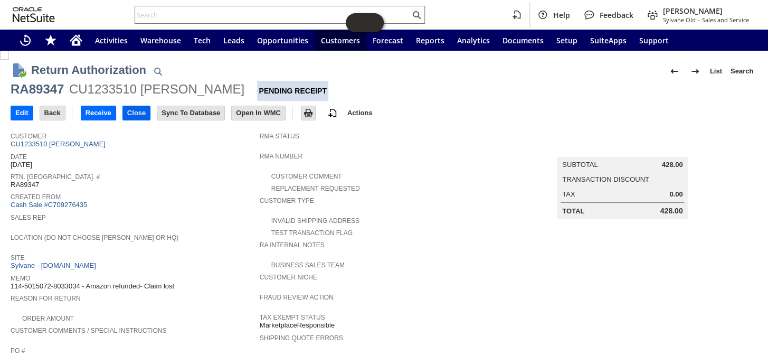
click at [131, 112] on input "Close" at bounding box center [136, 113] width 27 height 14
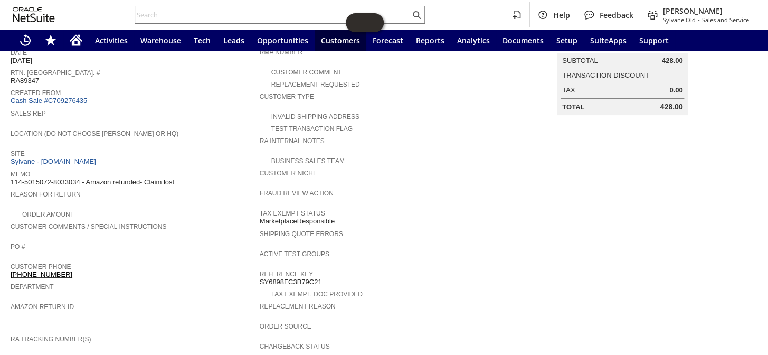
scroll to position [144, 0]
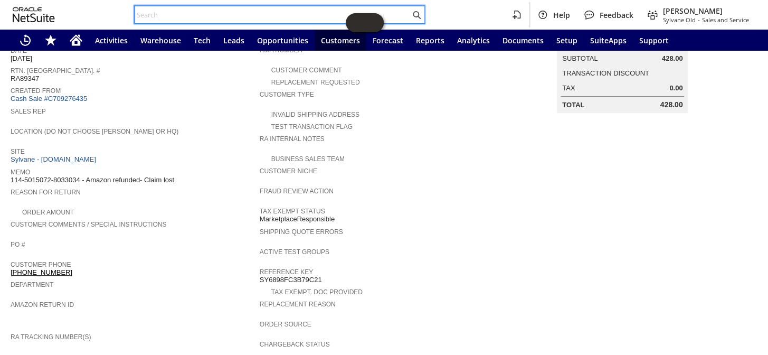
click at [184, 13] on input "text" at bounding box center [272, 14] width 275 height 13
paste input "111-3685956-5353063"
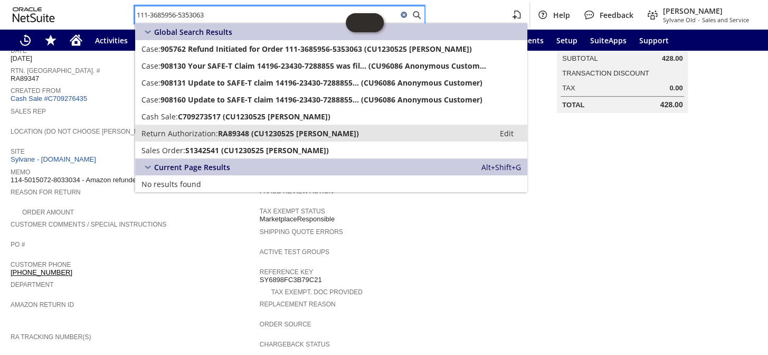
type input "111-3685956-5353063"
click at [211, 136] on span "Return Authorization:" at bounding box center [179, 133] width 77 height 10
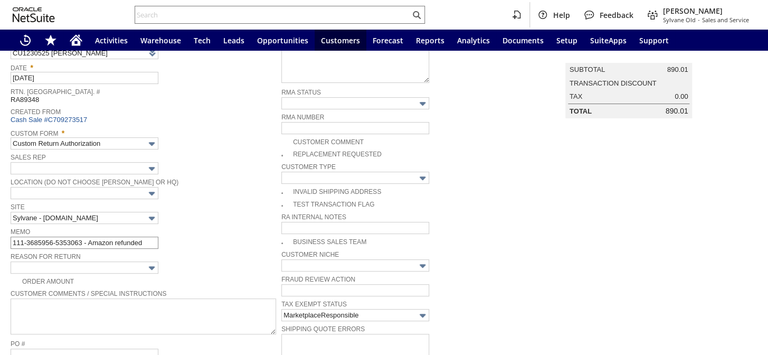
scroll to position [96, 0]
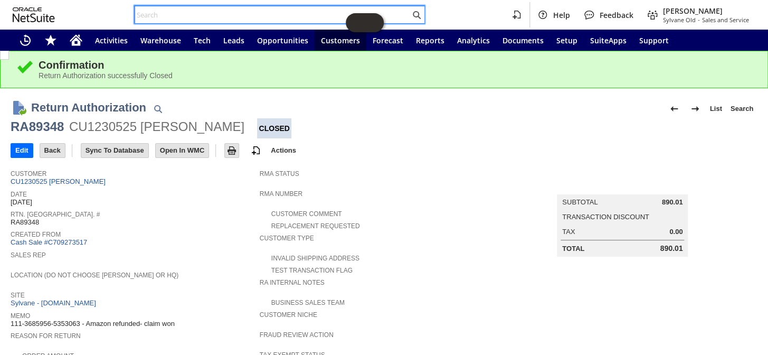
click at [197, 15] on input "text" at bounding box center [272, 14] width 275 height 13
paste input "111-2817150-5797865"
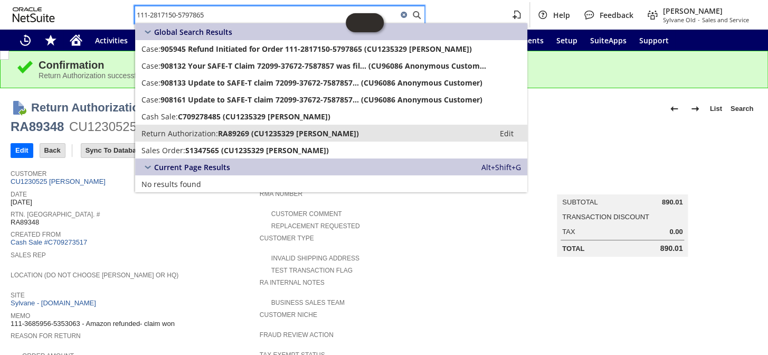
type input "111-2817150-5797865"
click at [222, 136] on span "RA89269 (CU1235329 JASON Customer)" at bounding box center [288, 133] width 141 height 10
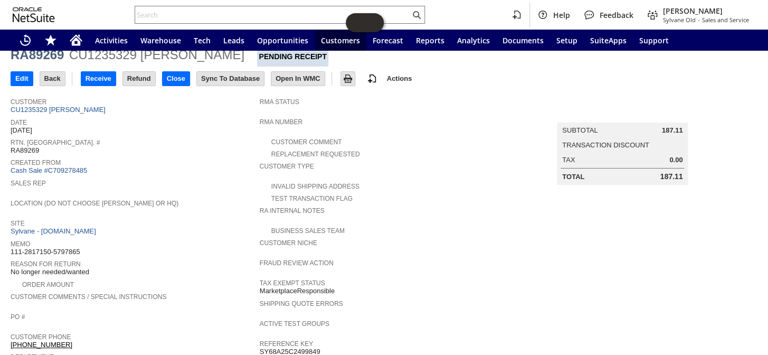
scroll to position [5, 0]
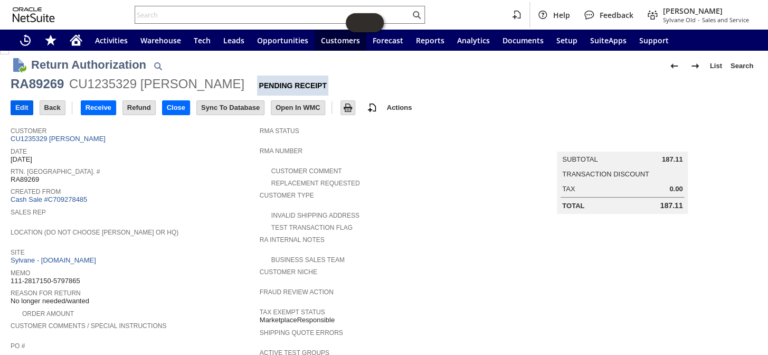
click at [19, 106] on input "Edit" at bounding box center [22, 108] width 22 height 14
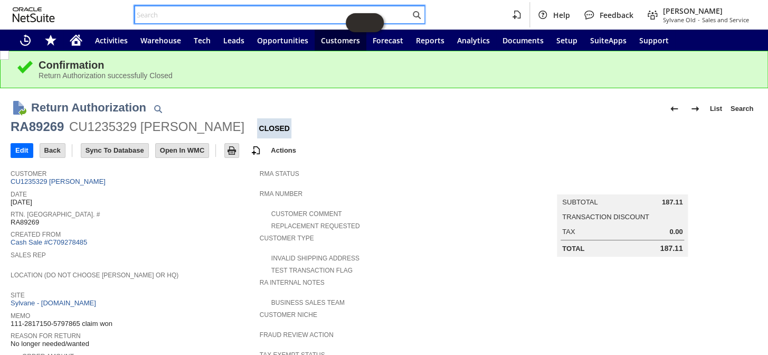
click at [188, 11] on input "text" at bounding box center [272, 14] width 275 height 13
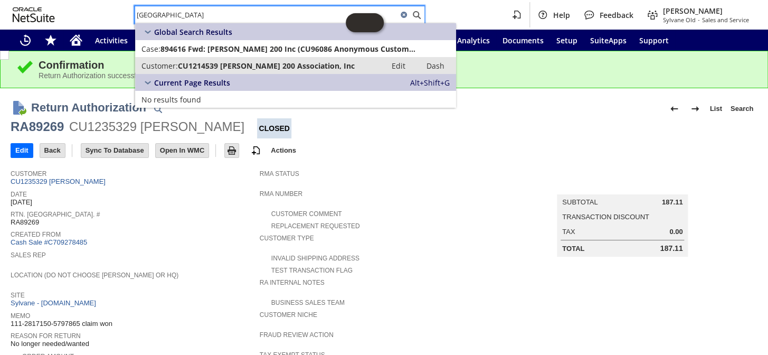
type input "Winston tower"
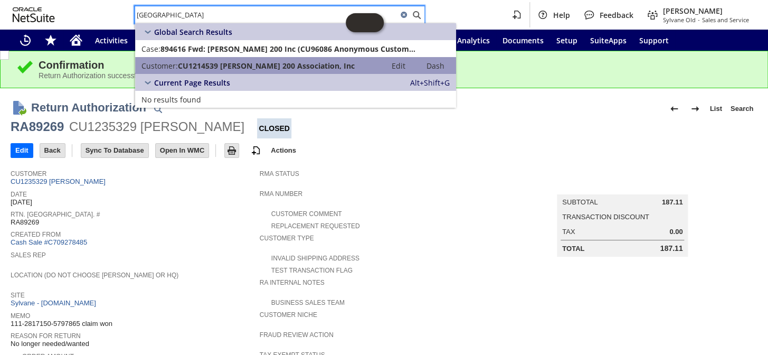
click at [237, 66] on span "CU1214539 Winston Towers 200 Association, Inc" at bounding box center [266, 66] width 177 height 10
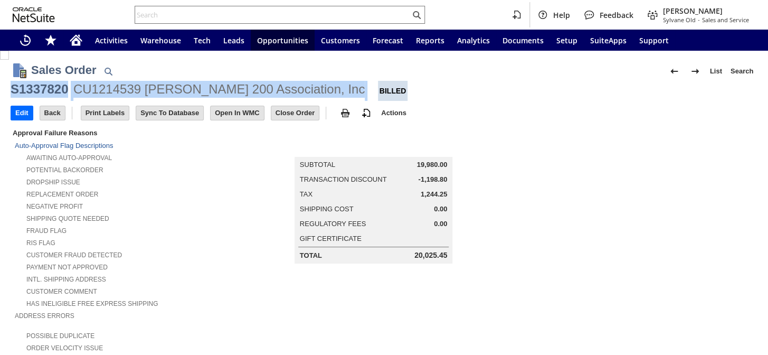
click at [13, 81] on div "S1337820 CU1214539 Winston Towers 200 Association, Inc Billed" at bounding box center [384, 91] width 747 height 20
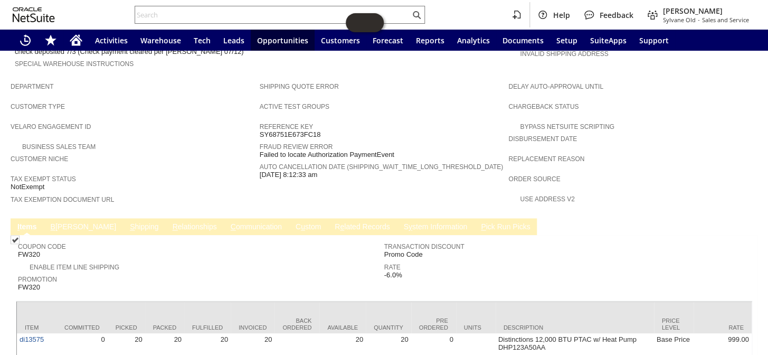
scroll to position [593, 0]
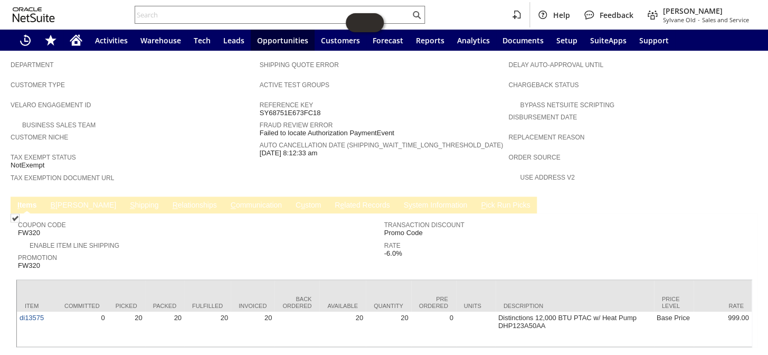
click at [61, 201] on link "B illing" at bounding box center [83, 206] width 71 height 10
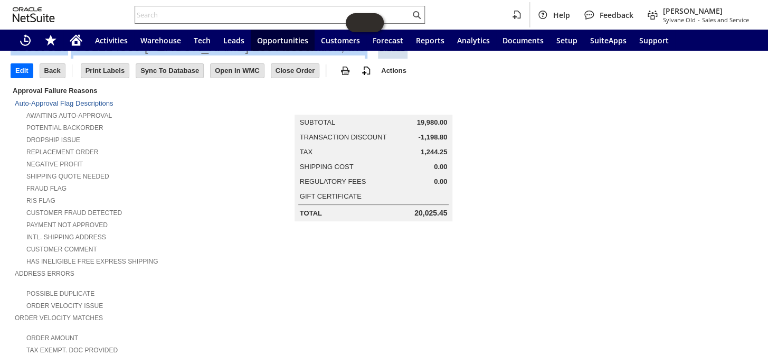
scroll to position [17, 0]
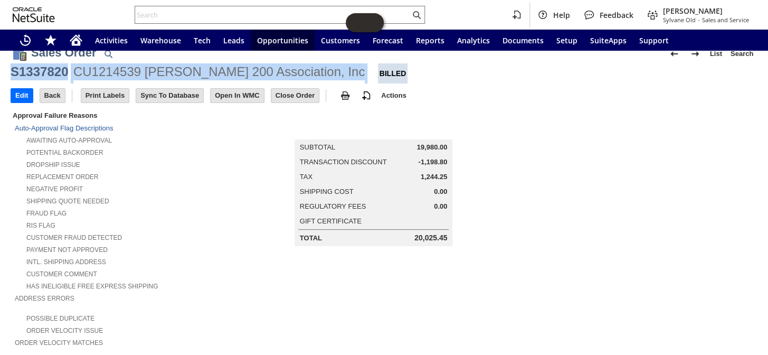
click at [443, 231] on td "Total 20,025.45" at bounding box center [374, 238] width 156 height 14
copy div "20,025.45"
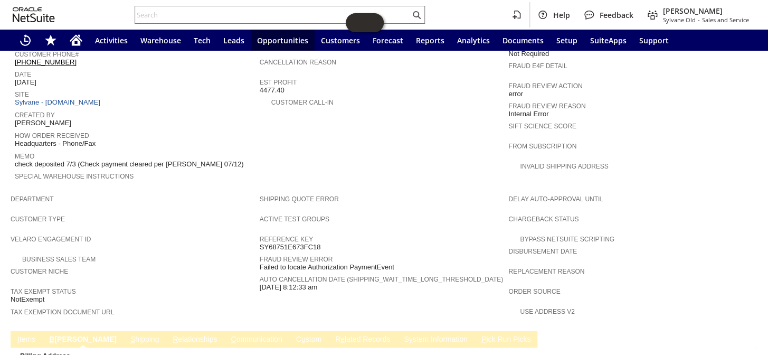
scroll to position [401, 0]
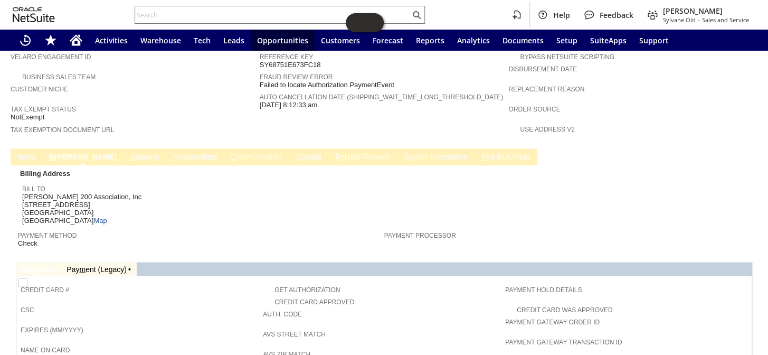
click at [31, 153] on link "I tems" at bounding box center [26, 158] width 23 height 10
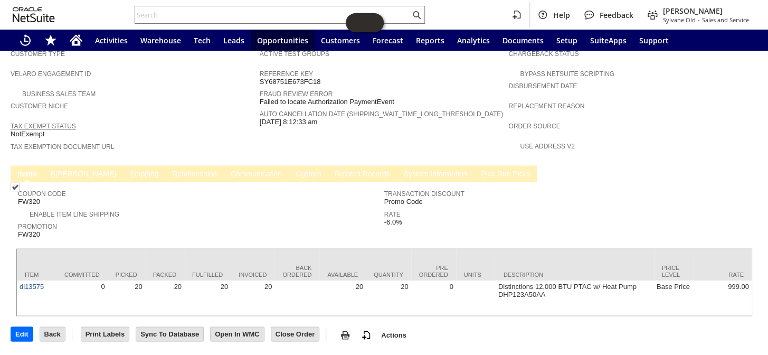
scroll to position [594, 0]
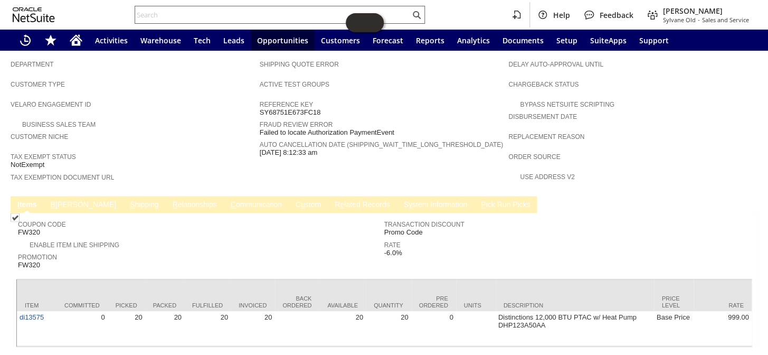
click at [169, 13] on input "text" at bounding box center [272, 14] width 275 height 13
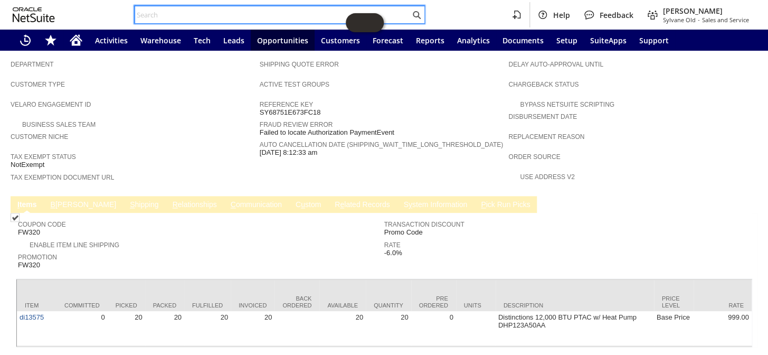
paste input "RA89360"
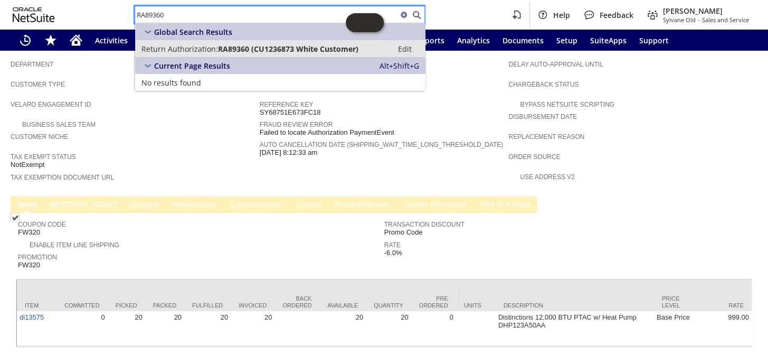
type input "RA89360"
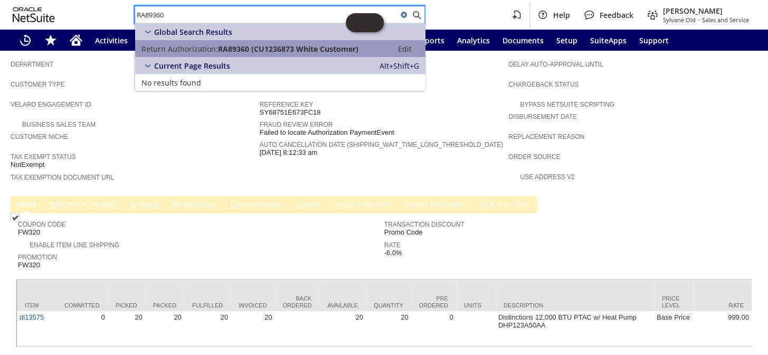
click at [205, 47] on span "Return Authorization:" at bounding box center [179, 49] width 77 height 10
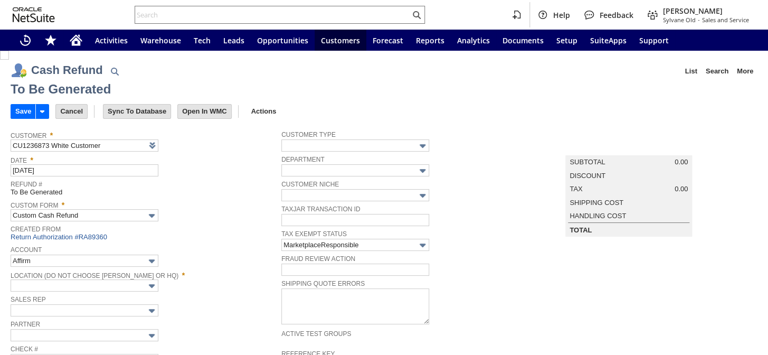
type input "Amazon Undeposited Funds"
type input "Headquarters : Head...s : Pending Testing"
type input "Add"
type input "Copy Previous"
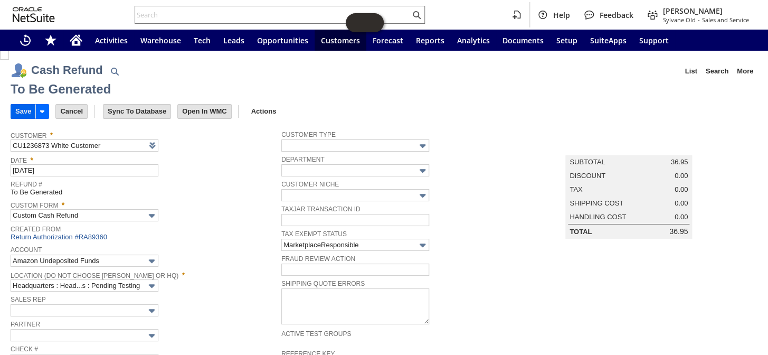
click at [21, 110] on input "Save" at bounding box center [23, 111] width 24 height 14
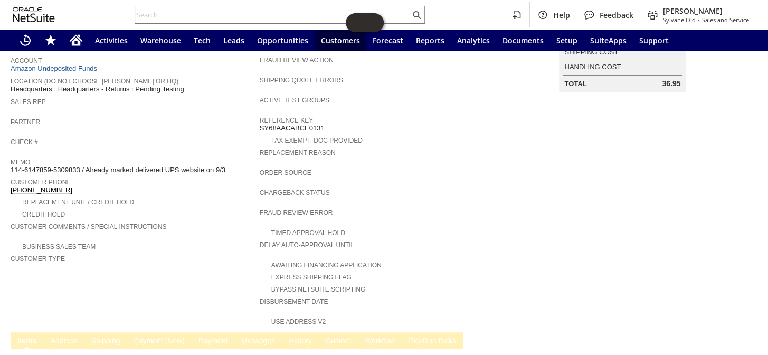
scroll to position [240, 0]
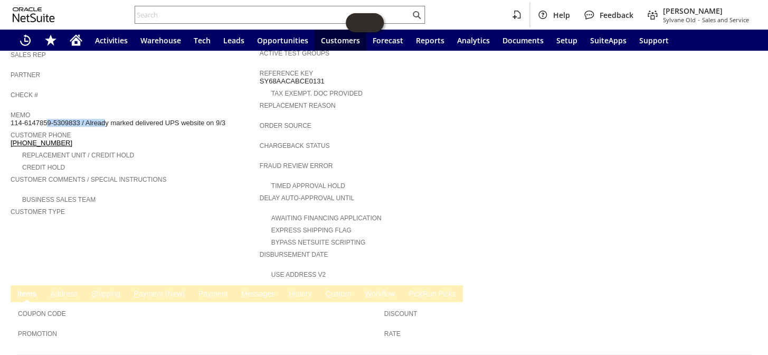
drag, startPoint x: 79, startPoint y: 109, endPoint x: 12, endPoint y: 112, distance: 67.1
click at [12, 119] on span "114-6147859-5309833 / Already marked delivered UPS website on 9/3" at bounding box center [118, 123] width 215 height 8
click at [35, 119] on span "114-6147859-5309833 / Already marked delivered UPS website on 9/3" at bounding box center [118, 123] width 215 height 8
drag, startPoint x: 82, startPoint y: 111, endPoint x: 11, endPoint y: 113, distance: 71.8
click at [11, 119] on span "114-6147859-5309833 / Already marked delivered UPS website on 9/3" at bounding box center [118, 123] width 215 height 8
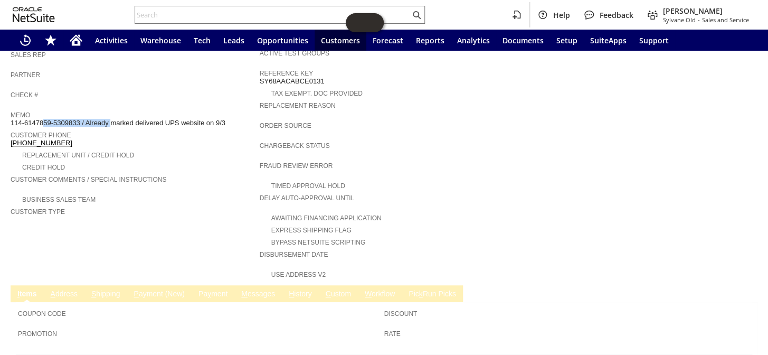
copy span "114-6147859-5309833 /"
click at [188, 11] on input "text" at bounding box center [272, 14] width 275 height 13
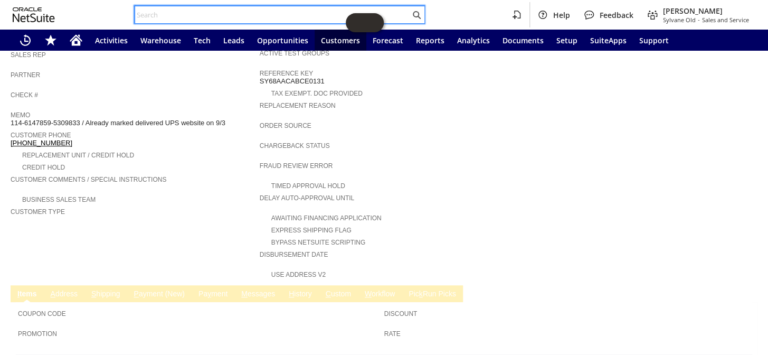
paste input "Mike Fry"
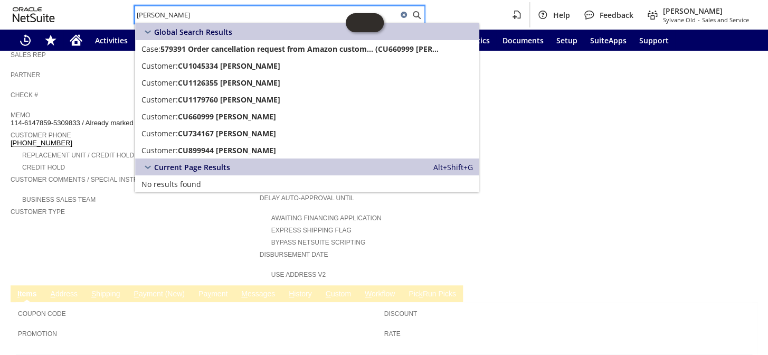
drag, startPoint x: 156, startPoint y: 14, endPoint x: 116, endPoint y: 8, distance: 41.0
click at [116, 8] on div "Mike Fry Help Feedback Coby Miller Sylvane Old - Sales and Service" at bounding box center [384, 15] width 768 height 30
paste input "111-8246917-1900220"
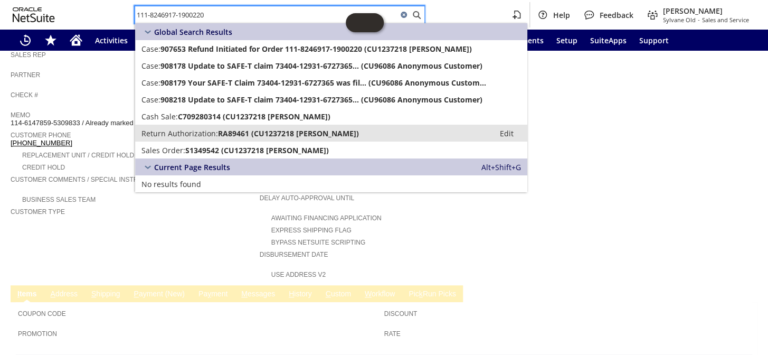
type input "111-8246917-1900220"
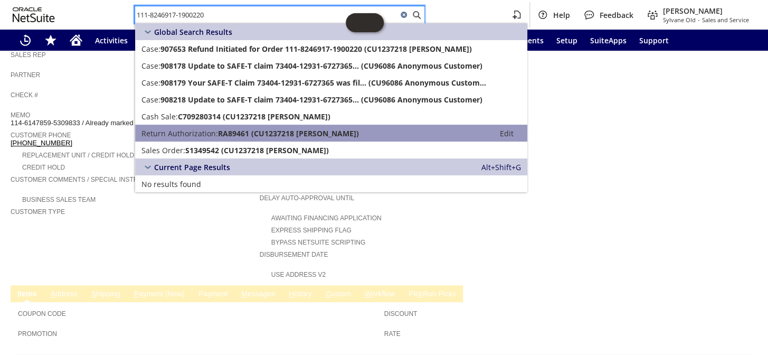
click at [179, 129] on span "Return Authorization:" at bounding box center [179, 133] width 77 height 10
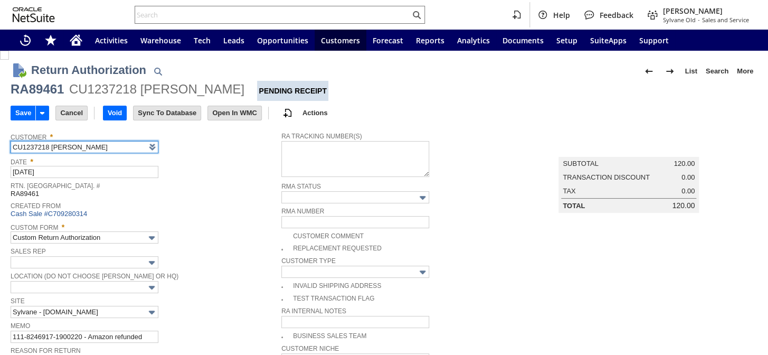
scroll to position [47, 0]
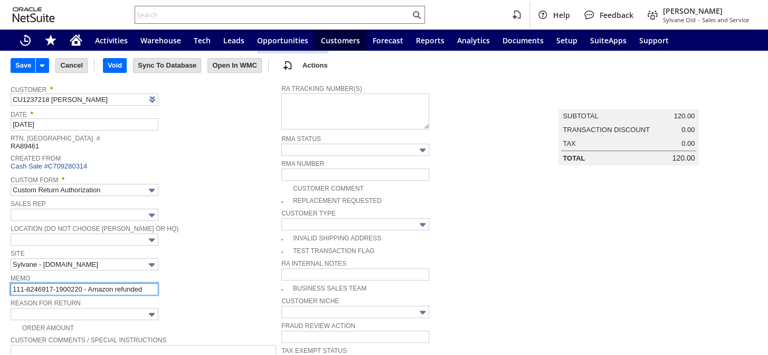
click at [151, 283] on input "111-8246917-1900220 - Amazon refunded" at bounding box center [85, 289] width 148 height 12
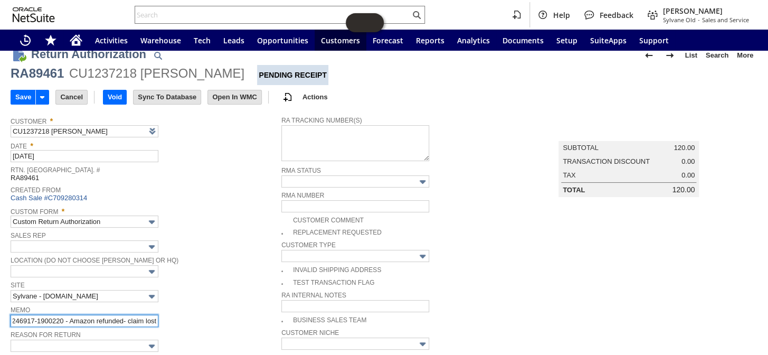
scroll to position [0, 0]
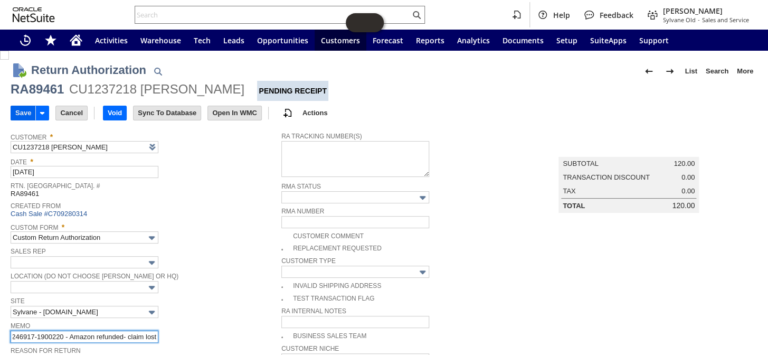
type input "111-8246917-1900220 - Amazon refunded- claim lost"
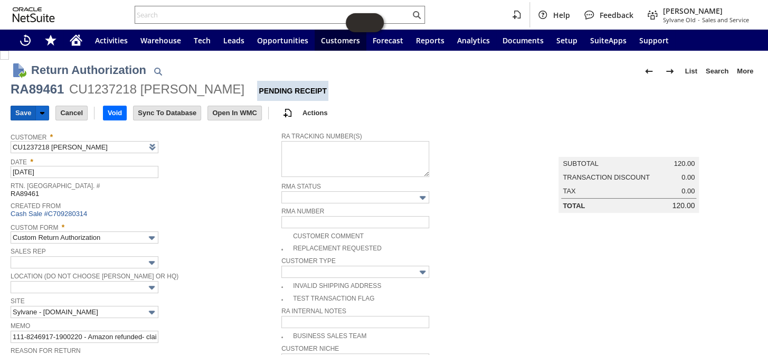
click at [23, 109] on input "Save" at bounding box center [23, 113] width 24 height 14
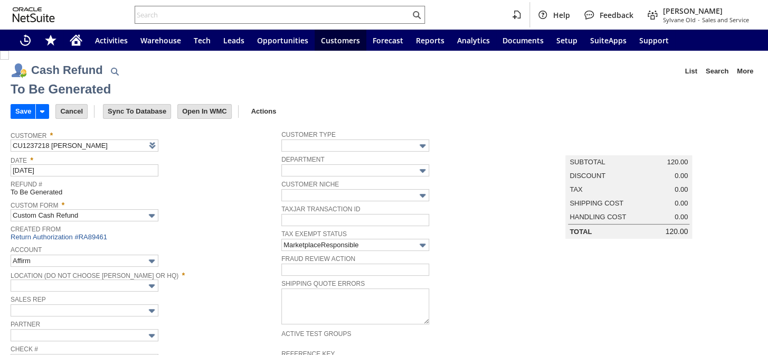
type input "Amazon Undeposited Funds"
type input "Headquarters : Head...s : Pending Testing"
click at [24, 111] on input "Save" at bounding box center [23, 111] width 24 height 14
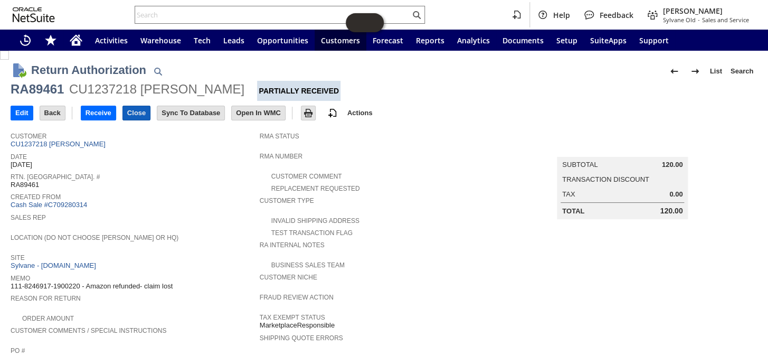
click at [131, 108] on input "Close" at bounding box center [136, 113] width 27 height 14
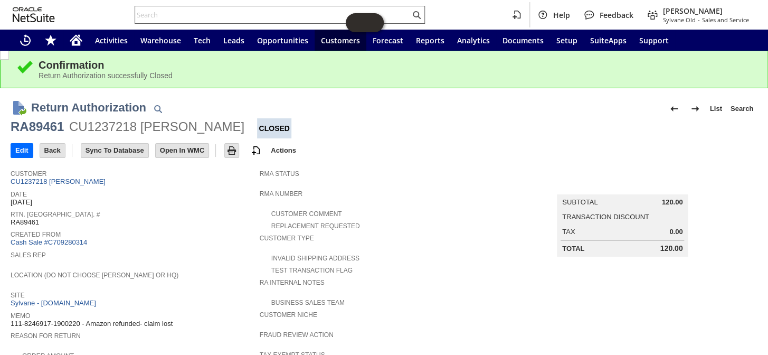
click at [193, 14] on input "text" at bounding box center [272, 14] width 275 height 13
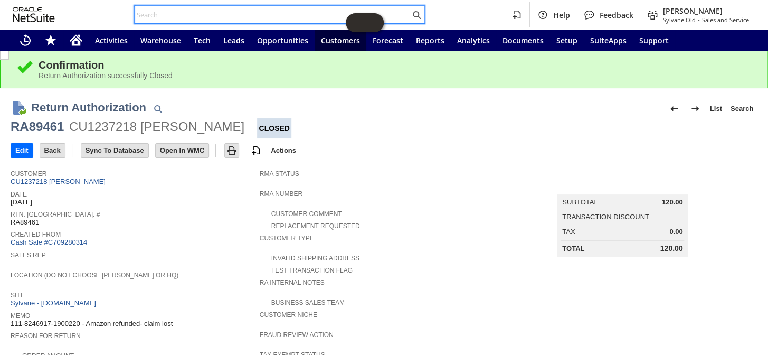
paste input "113-6617972-2832234"
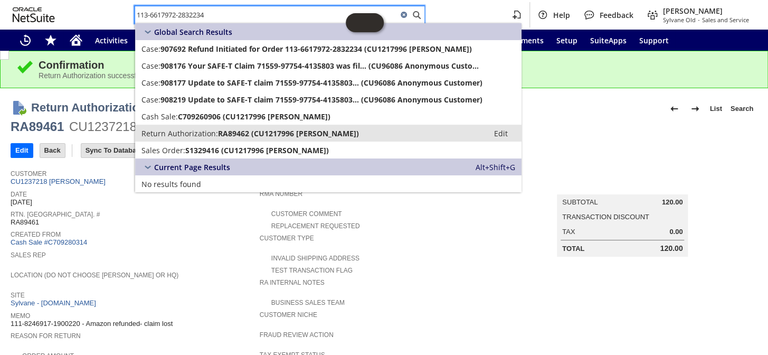
type input "113-6617972-2832234"
click at [195, 130] on span "Return Authorization:" at bounding box center [179, 133] width 77 height 10
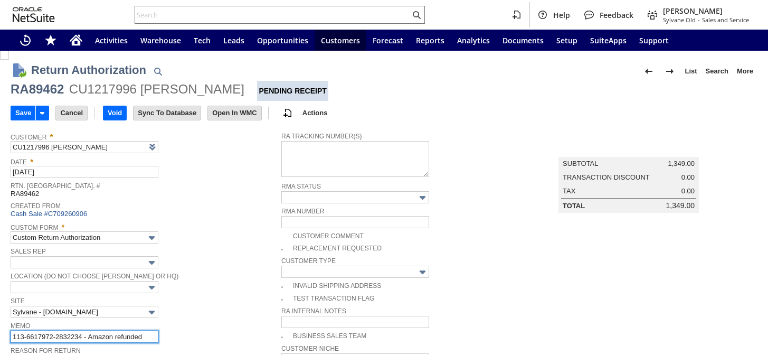
click at [148, 330] on input "113-6617972-2832234 - Amazon refunded" at bounding box center [85, 336] width 148 height 12
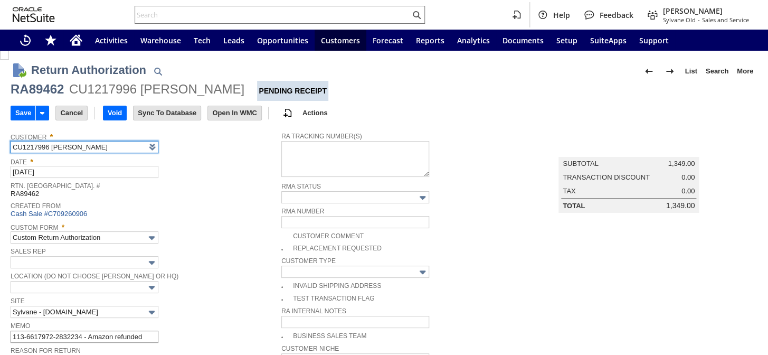
scroll to position [90, 0]
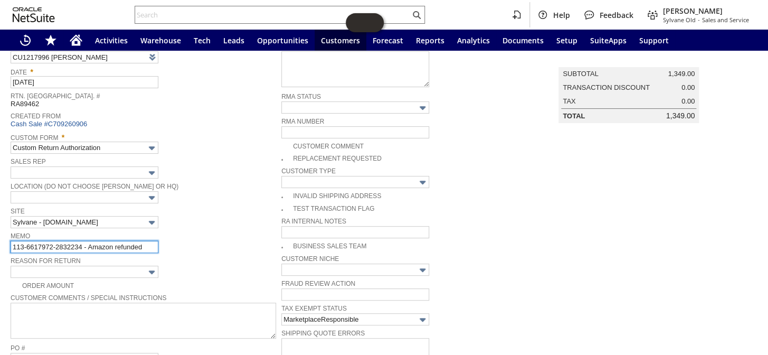
click at [153, 242] on input "113-6617972-2832234 - Amazon refunded" at bounding box center [85, 247] width 148 height 12
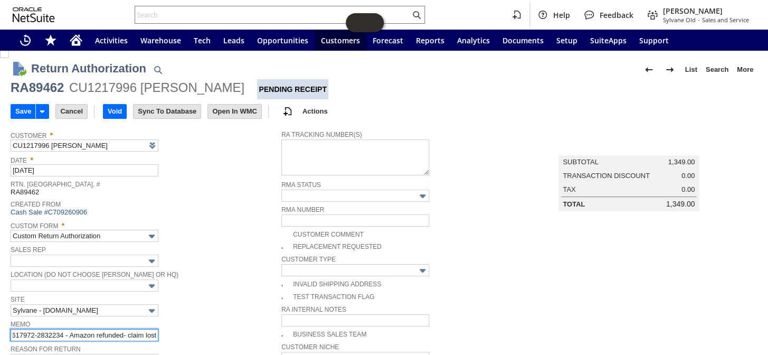
scroll to position [0, 0]
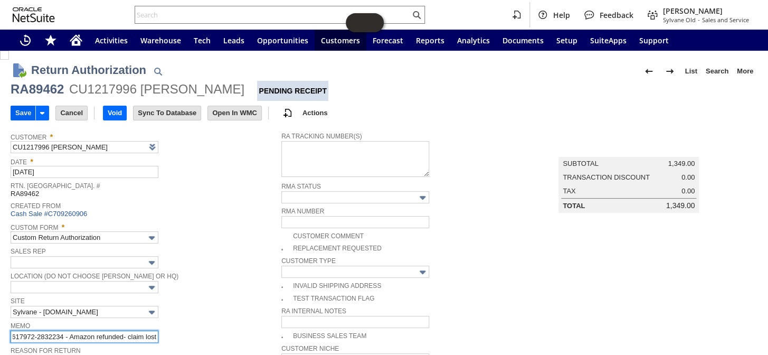
type input "113-6617972-2832234 - Amazon refunded- claim lost"
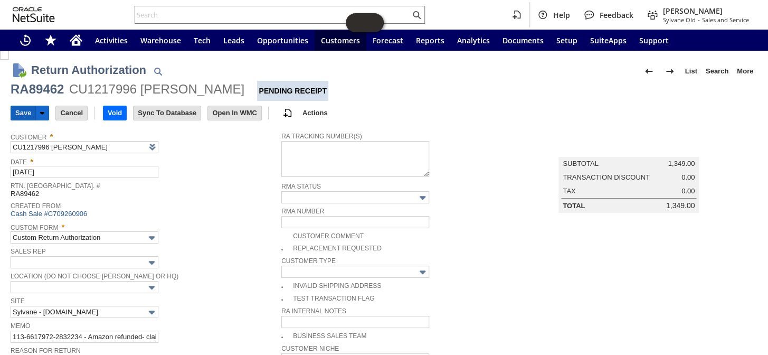
click at [17, 106] on input "Save" at bounding box center [23, 113] width 24 height 14
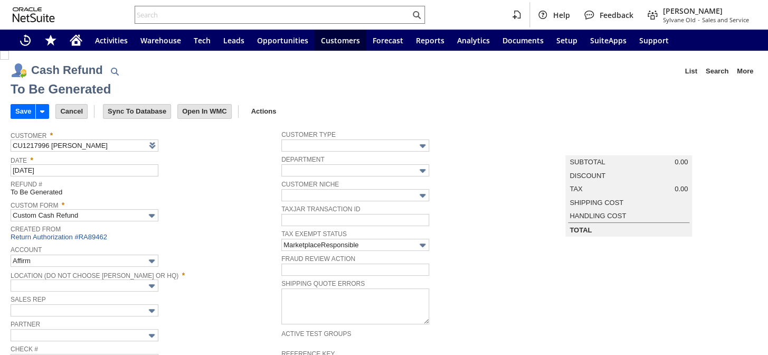
type input "Amazon Undeposited Funds"
type input "Headquarters : Head...s : Pending Testing"
type input "Add"
type input "Copy Previous"
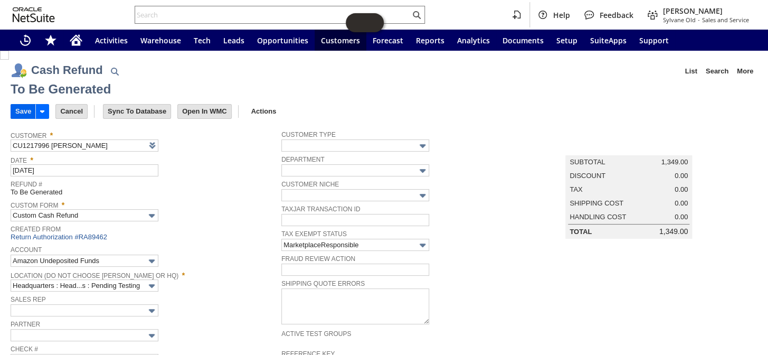
click at [20, 111] on input "Save" at bounding box center [23, 111] width 24 height 14
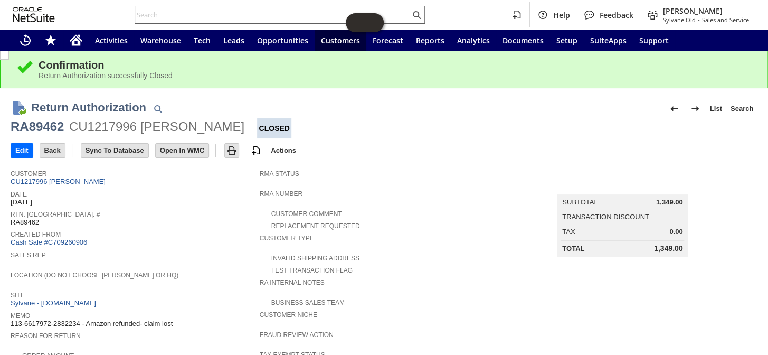
click at [210, 11] on input "text" at bounding box center [272, 14] width 275 height 13
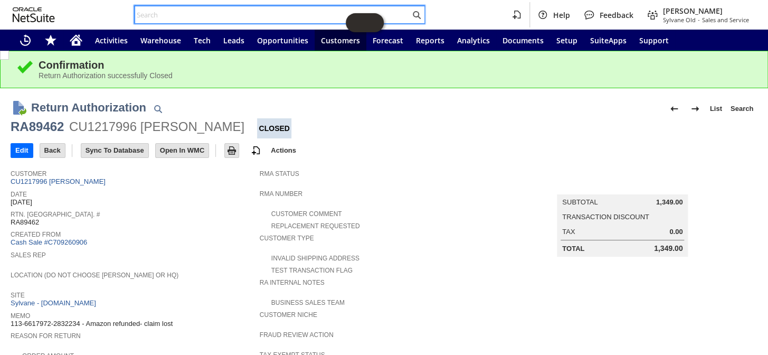
paste input "P219054"
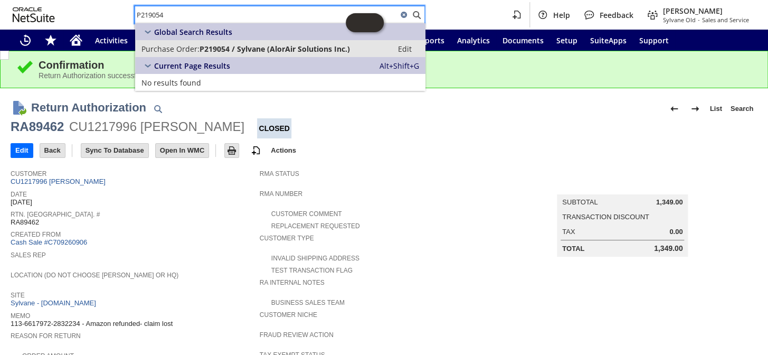
type input "P219054"
click at [213, 50] on span "P219054 / Sylvane (AlorAir Solutions Inc.)" at bounding box center [274, 49] width 150 height 10
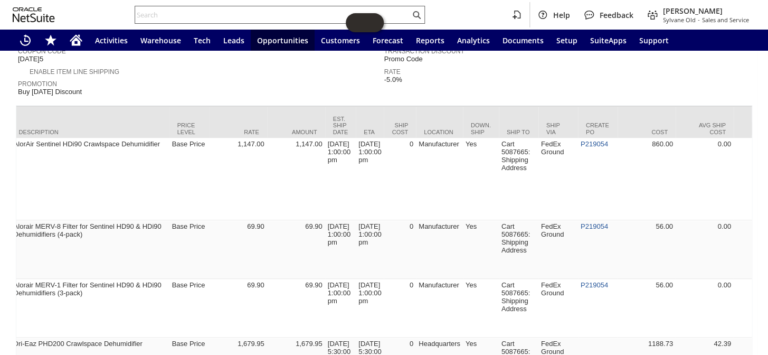
click at [259, 12] on input "text" at bounding box center [272, 14] width 275 height 13
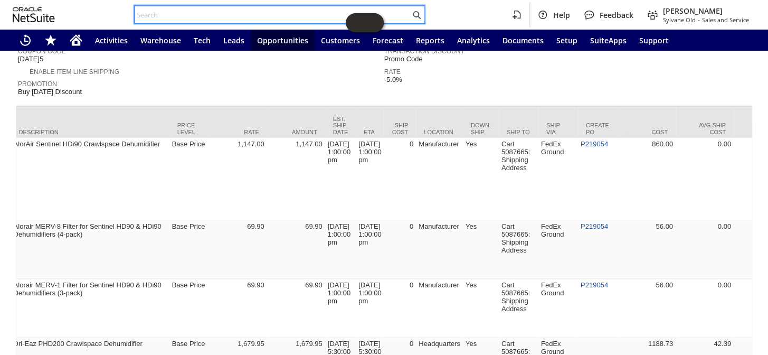
paste input "P218988"
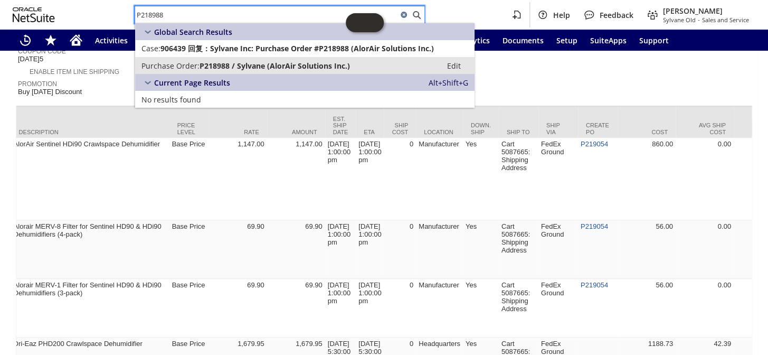
type input "P218988"
click at [240, 66] on span "P218988 / Sylvane (AlorAir Solutions Inc.)" at bounding box center [274, 66] width 150 height 10
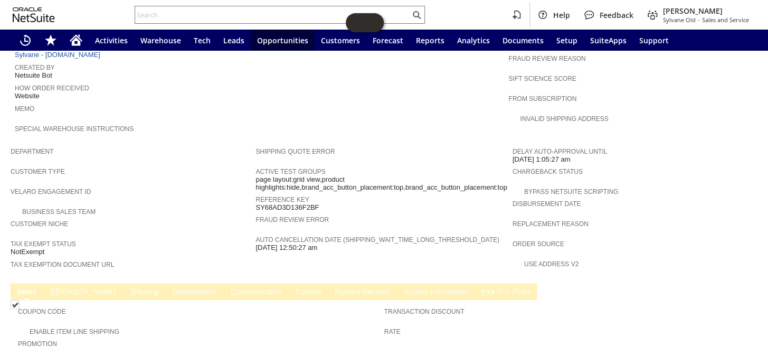
scroll to position [528, 0]
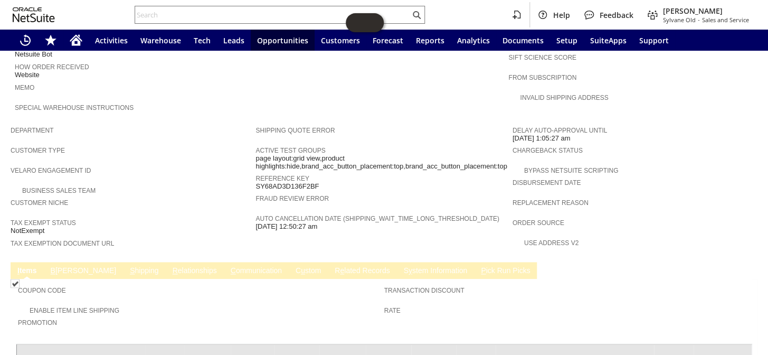
click at [61, 262] on td "B illing" at bounding box center [83, 270] width 79 height 17
click at [61, 266] on link "B illing" at bounding box center [83, 271] width 71 height 10
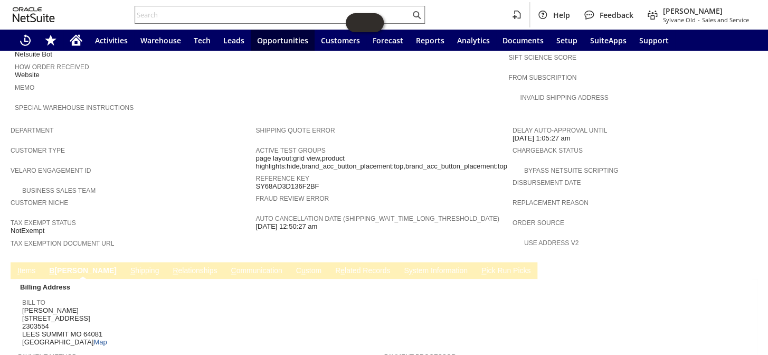
click at [401, 266] on link "S y stem Information" at bounding box center [435, 271] width 69 height 10
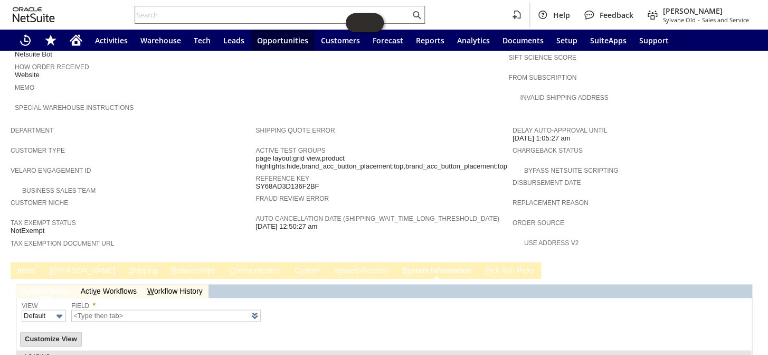
type input "1 to 25 of 97"
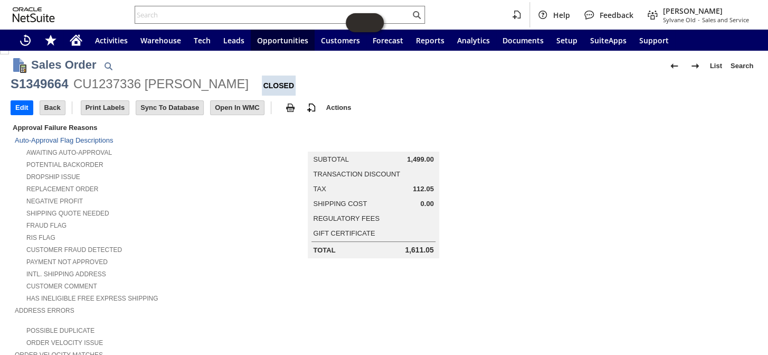
scroll to position [0, 0]
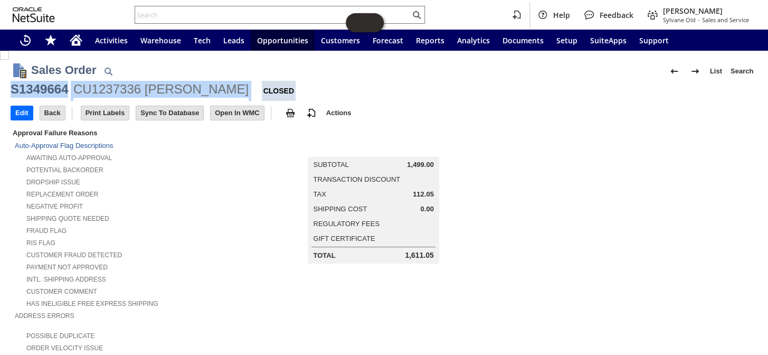
drag, startPoint x: 12, startPoint y: 89, endPoint x: 217, endPoint y: 85, distance: 205.8
click at [217, 85] on div "S1349664 CU1237336 Wayne West Closed" at bounding box center [384, 91] width 747 height 20
copy div "S1349664 CU1237336 Wayne West"
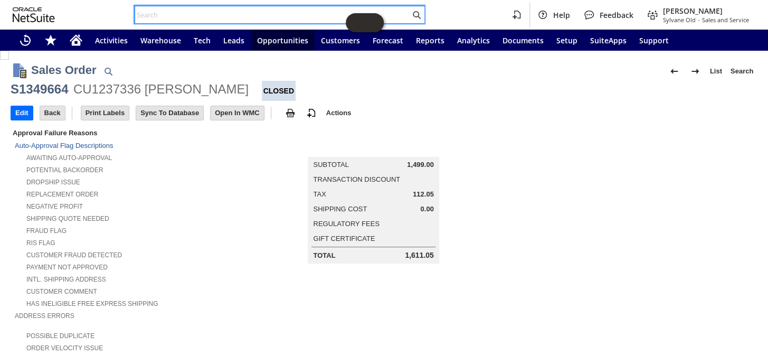
click at [187, 13] on input "text" at bounding box center [272, 14] width 275 height 13
paste input "RA89547"
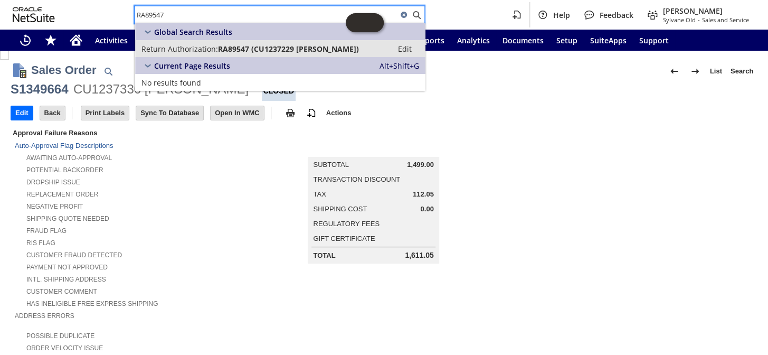
type input "RA89547"
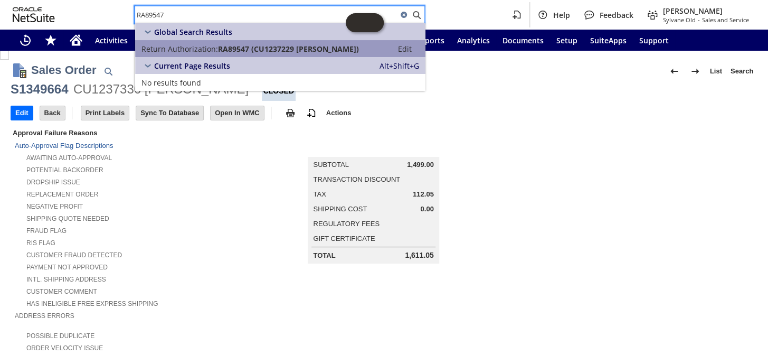
click at [221, 48] on span "RA89547 (CU1237229 Merri Haley)" at bounding box center [288, 49] width 141 height 10
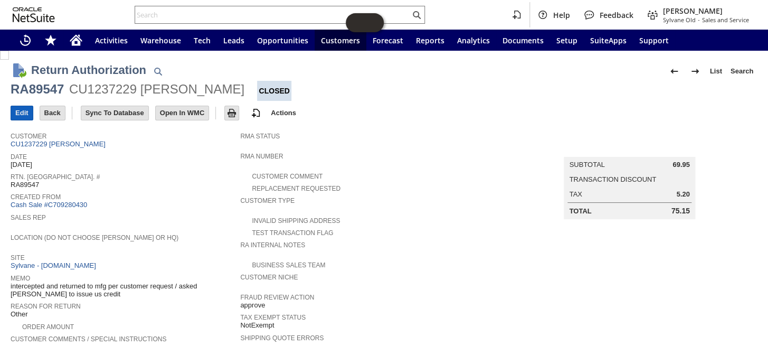
click at [28, 115] on input "Edit" at bounding box center [22, 113] width 22 height 14
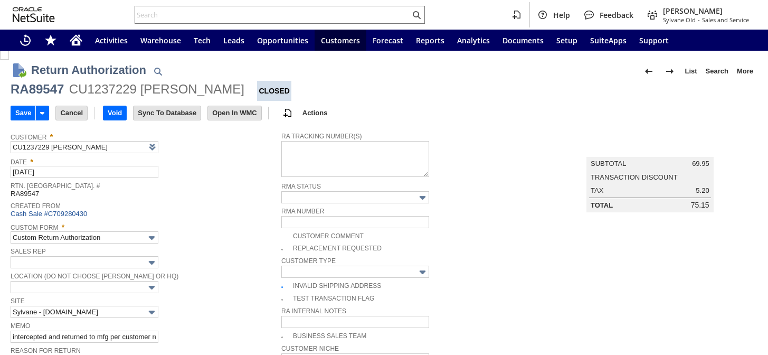
type input "Add"
type input "Copy Previous"
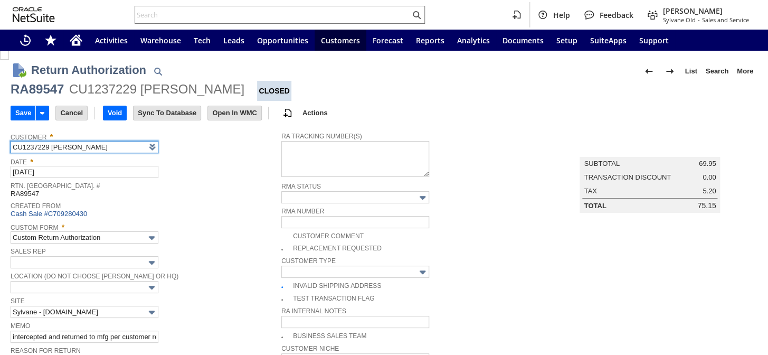
scroll to position [90, 0]
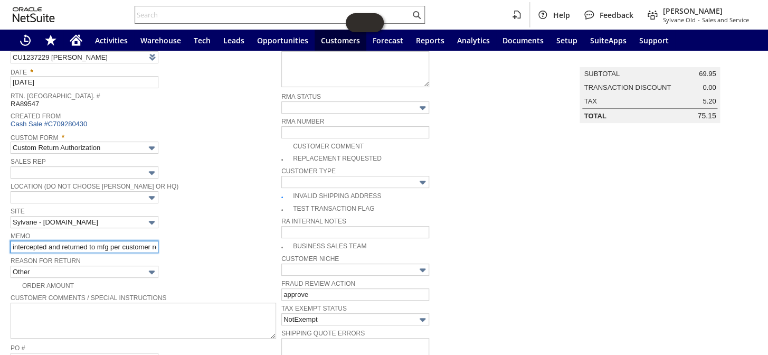
drag, startPoint x: 11, startPoint y: 243, endPoint x: 17, endPoint y: 241, distance: 6.5
click at [12, 243] on input "intercepted and returned to mfg per customer request / asked [PERSON_NAME] to i…" at bounding box center [85, 247] width 148 height 12
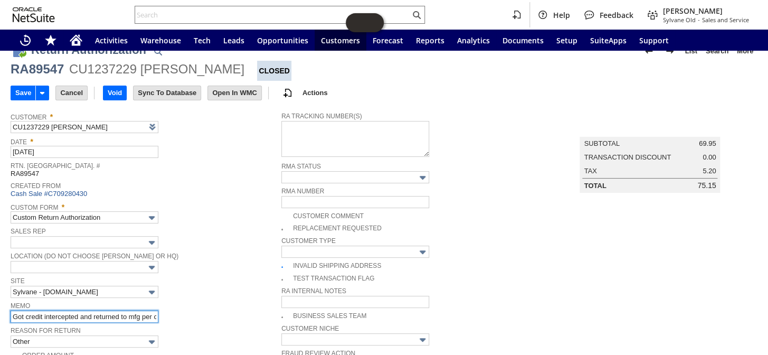
scroll to position [0, 0]
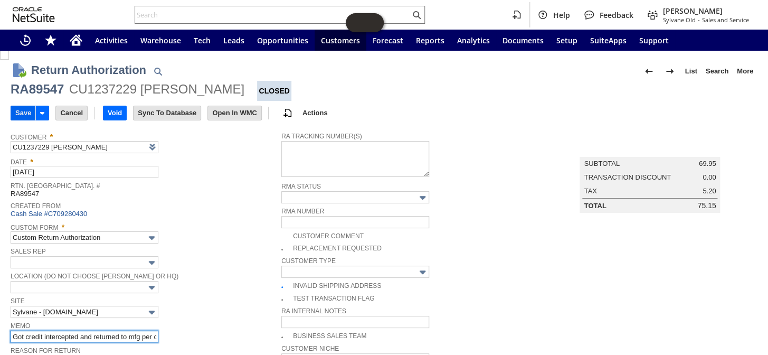
type input "Got credit intercepted and returned to mfg per customer request / asked [PERSON…"
click at [22, 112] on input "Save" at bounding box center [23, 113] width 24 height 14
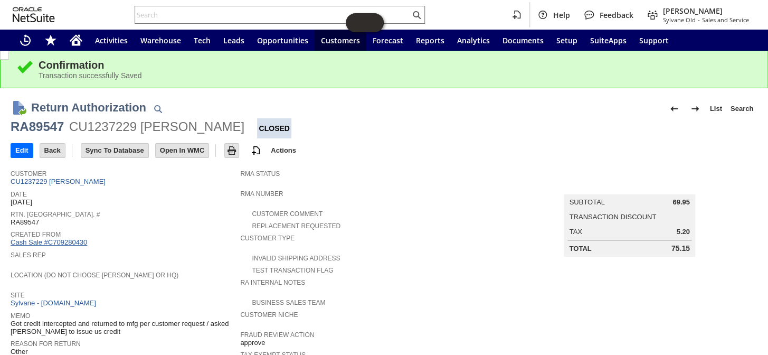
click at [73, 238] on link "Cash Sale #C709280430" at bounding box center [49, 242] width 77 height 8
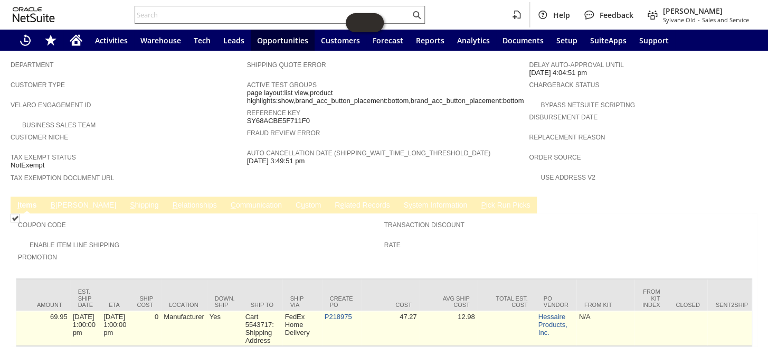
scroll to position [0, 741]
drag, startPoint x: 364, startPoint y: 278, endPoint x: 331, endPoint y: 279, distance: 32.2
click at [331, 310] on tr "he8733 0 1 1 1 1 1 1 0 Hessaire MC37M/MC37V Fan Motor (6375100) Base Price 69.9…" at bounding box center [634, 327] width 2718 height 35
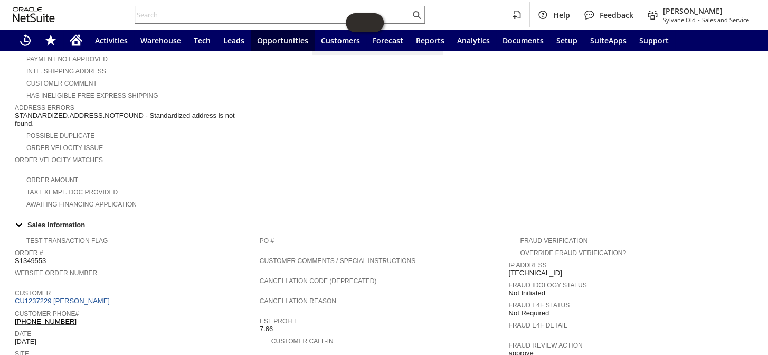
scroll to position [169, 0]
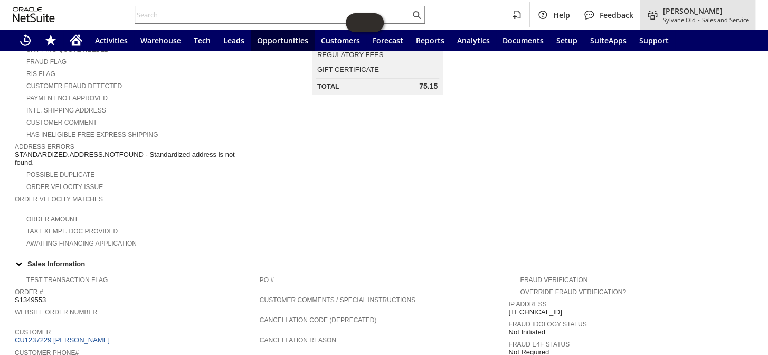
click at [706, 10] on span "[PERSON_NAME]" at bounding box center [706, 11] width 86 height 10
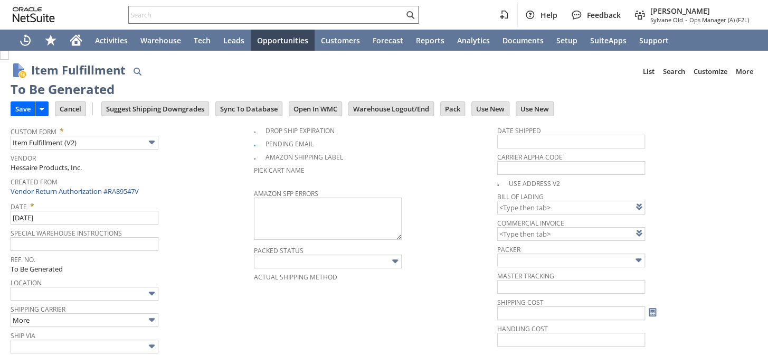
type input "0.00"
click at [22, 108] on input "Save" at bounding box center [23, 109] width 24 height 14
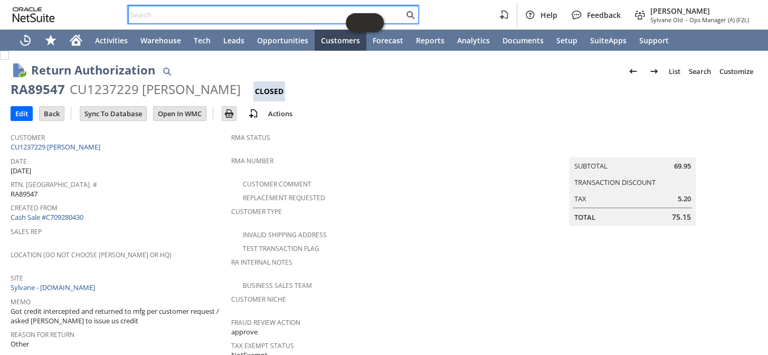
click at [187, 15] on input "text" at bounding box center [266, 14] width 275 height 13
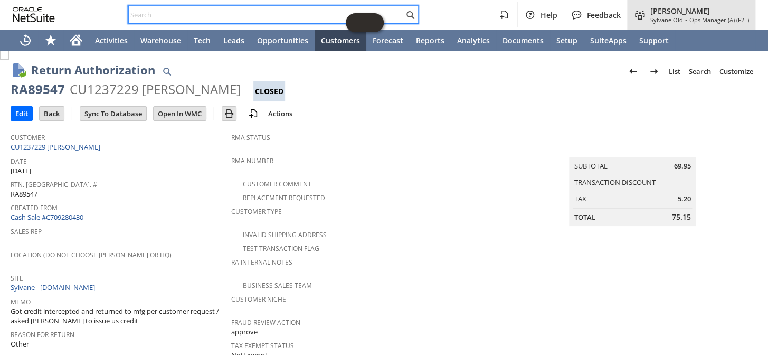
click at [689, 17] on span "Ops Manager (A) (F2L)" at bounding box center [719, 20] width 60 height 8
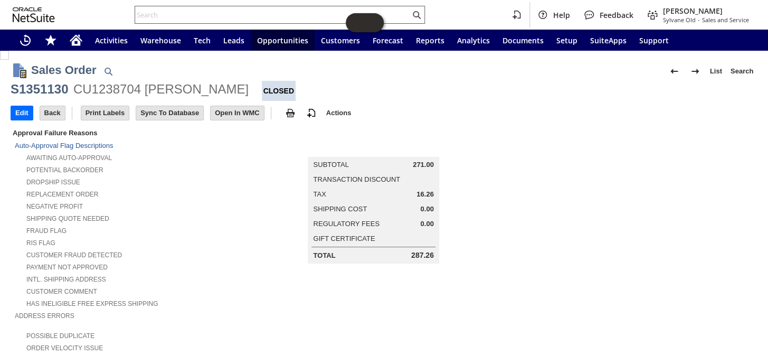
click at [222, 17] on input "text" at bounding box center [272, 14] width 275 height 13
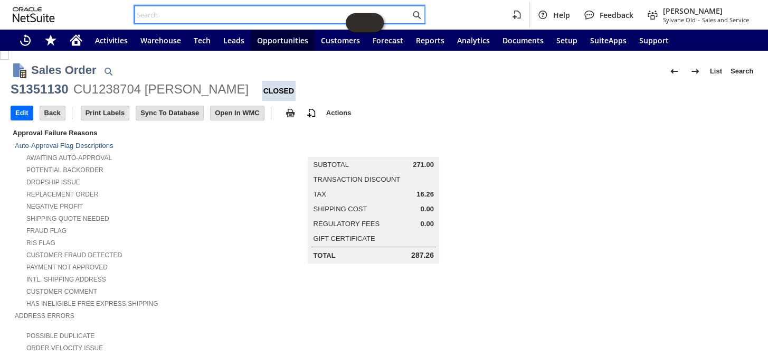
paste input "S1351130"
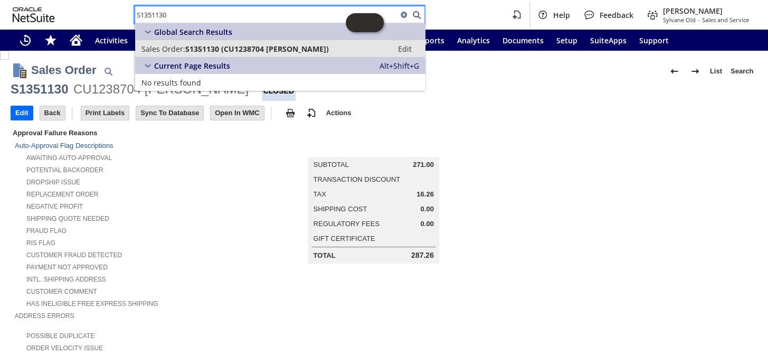
type input "S1351130"
click at [242, 47] on span "S1351130 (CU1238704 Kiran N Patel)" at bounding box center [257, 49] width 144 height 10
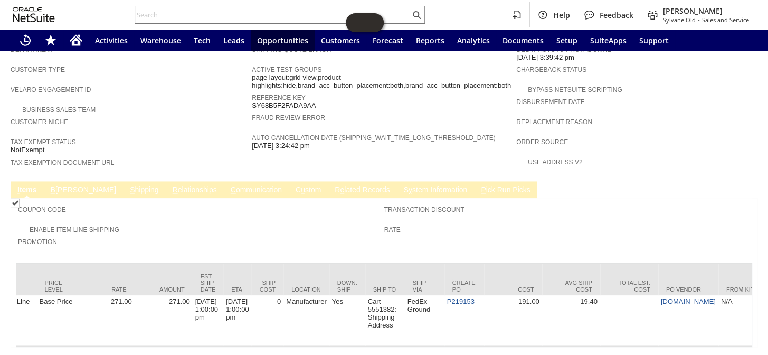
scroll to position [0, 651]
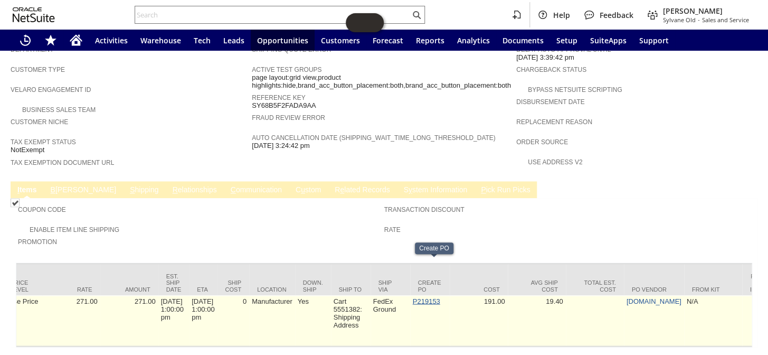
click at [420, 297] on link "P219153" at bounding box center [426, 301] width 27 height 8
